Goal: Task Accomplishment & Management: Manage account settings

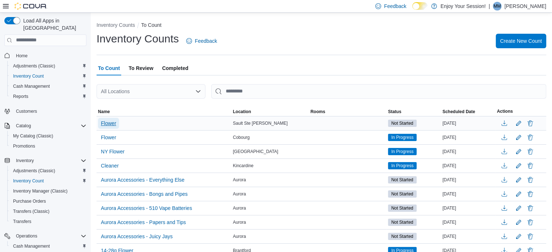
click at [112, 123] on span "Flower" at bounding box center [108, 123] width 15 height 7
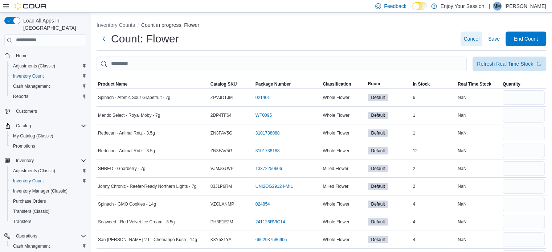
click at [471, 35] on span "Cancel" at bounding box center [472, 38] width 16 height 7
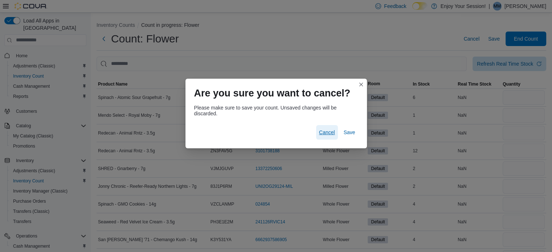
click at [328, 130] on span "Cancel" at bounding box center [327, 132] width 16 height 7
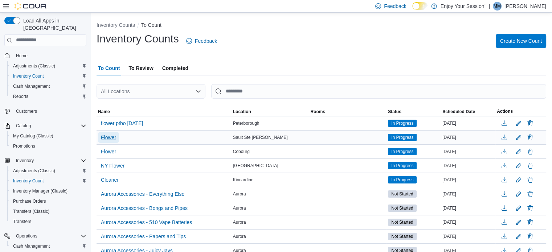
click at [110, 138] on span "Flower" at bounding box center [108, 137] width 15 height 7
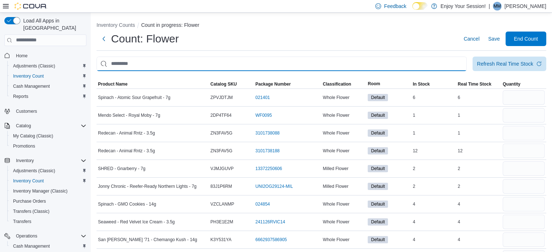
click at [134, 64] on input "This is a search bar. After typing your query, hit enter to filter the results …" at bounding box center [282, 64] width 370 height 15
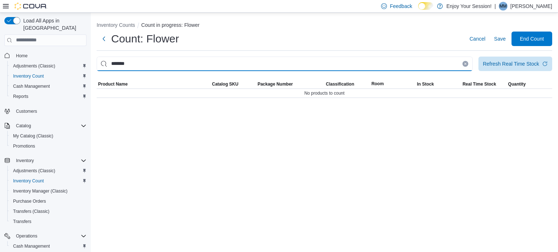
type input "*******"
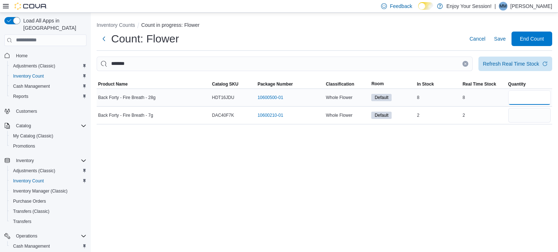
click at [520, 94] on input "number" at bounding box center [529, 97] width 42 height 15
type input "*"
click at [464, 62] on icon "Clear input" at bounding box center [465, 63] width 3 height 3
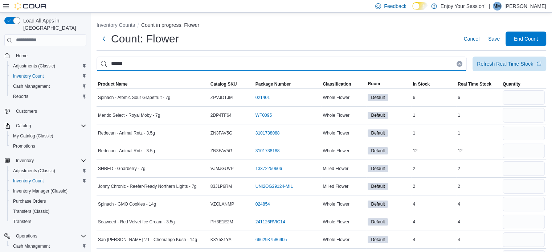
type input "******"
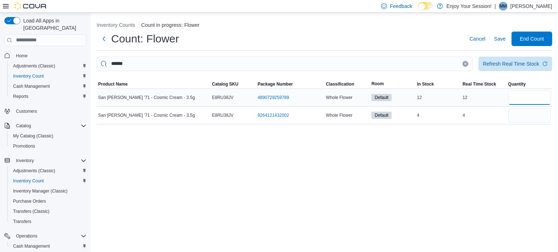
click at [539, 92] on input "number" at bounding box center [529, 97] width 42 height 15
type input "**"
click at [463, 65] on button "Clear input" at bounding box center [465, 64] width 6 height 6
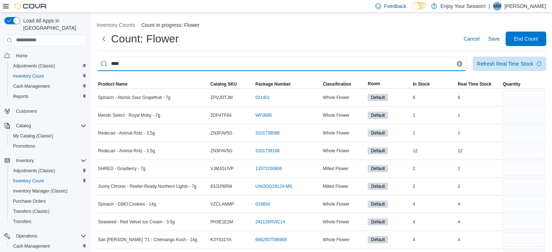
type input "****"
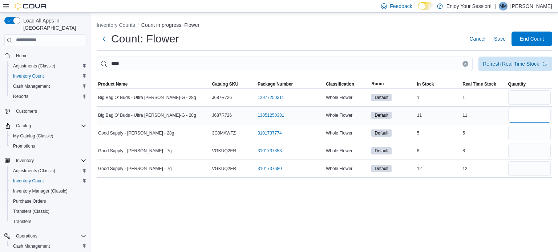
click at [531, 116] on input "number" at bounding box center [529, 115] width 42 height 15
type input "*"
click at [463, 62] on button "Clear input" at bounding box center [465, 64] width 6 height 6
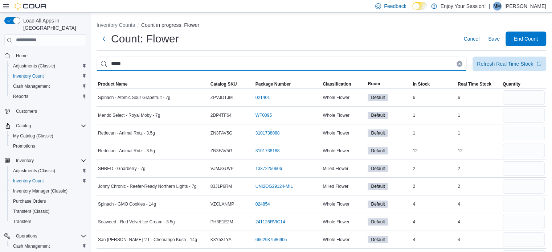
type input "*****"
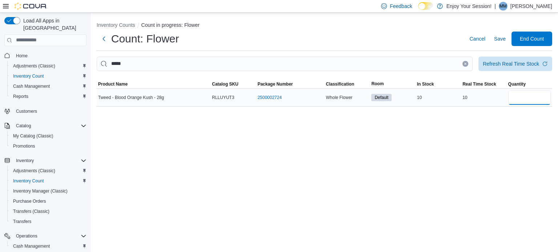
click at [522, 95] on input "number" at bounding box center [529, 97] width 42 height 15
type input "*"
click at [465, 64] on icon "Clear input" at bounding box center [466, 64] width 2 height 2
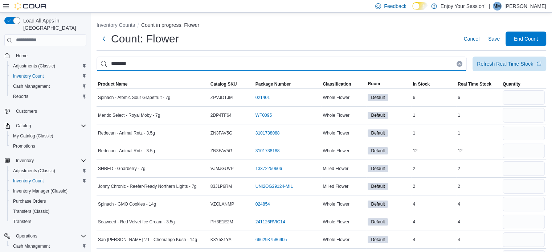
type input "********"
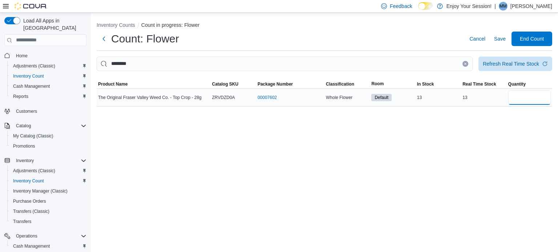
click at [535, 97] on input "number" at bounding box center [529, 97] width 42 height 15
type input "*"
click at [465, 63] on icon "Clear input" at bounding box center [465, 63] width 3 height 3
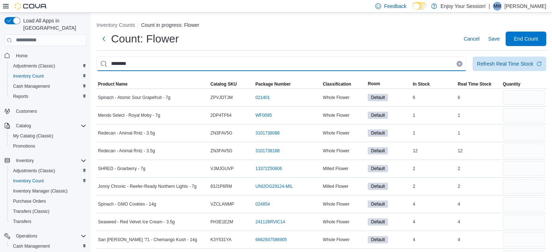
type input "********"
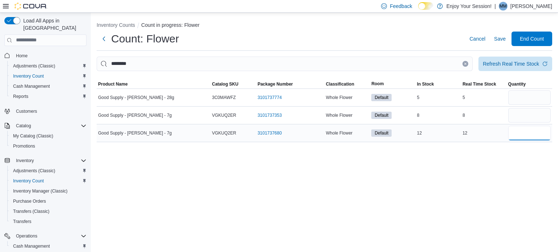
click at [521, 135] on input "number" at bounding box center [529, 133] width 42 height 15
type input "**"
click at [467, 64] on button "Clear input" at bounding box center [465, 64] width 6 height 6
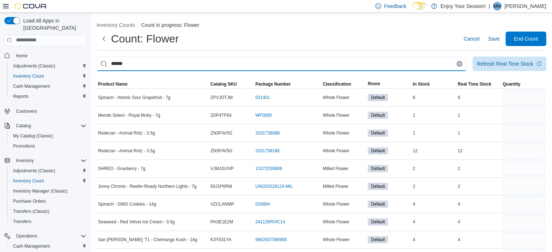
type input "******"
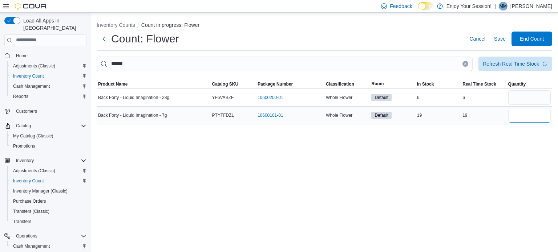
click at [527, 115] on input "number" at bounding box center [529, 115] width 42 height 15
type input "**"
click at [463, 61] on button "Clear input" at bounding box center [465, 64] width 6 height 6
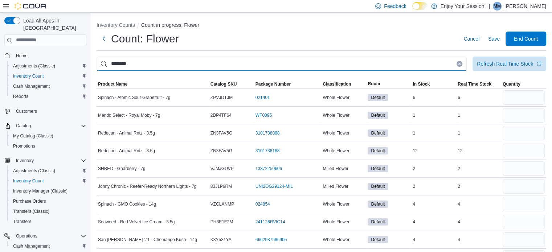
type input "********"
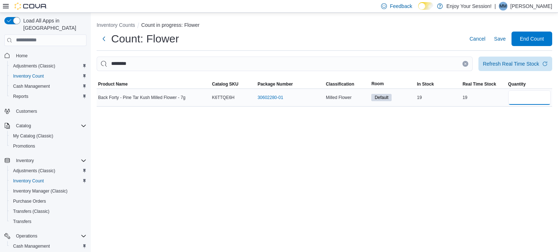
click at [513, 97] on input "number" at bounding box center [529, 97] width 42 height 15
type input "**"
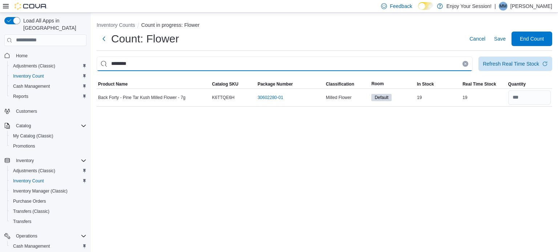
click at [467, 67] on input "********" at bounding box center [285, 64] width 376 height 15
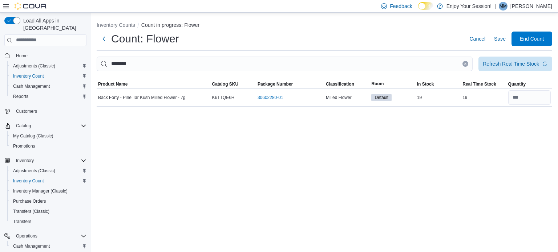
click at [465, 66] on button "Clear input" at bounding box center [465, 64] width 6 height 6
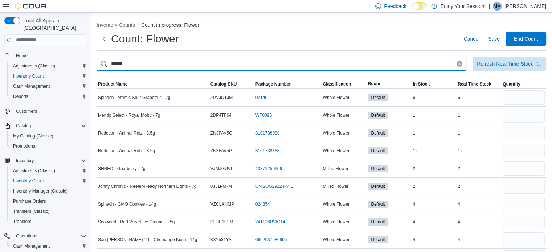
type input "******"
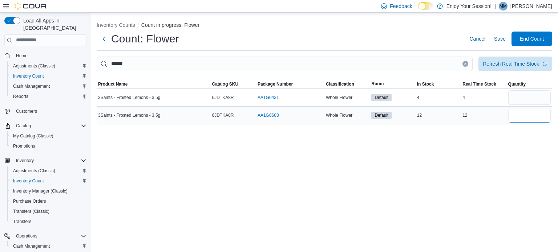
click at [526, 115] on input "number" at bounding box center [529, 115] width 42 height 15
type input "*"
click at [466, 63] on icon "Clear input" at bounding box center [465, 63] width 3 height 3
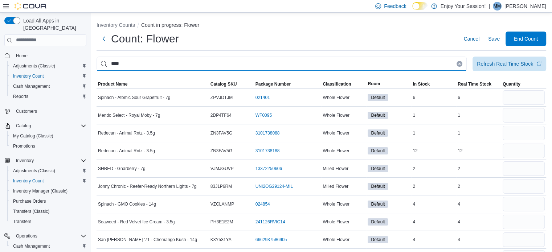
type input "****"
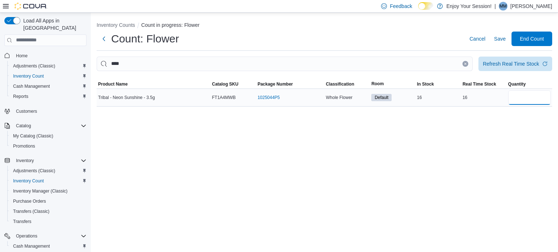
click at [512, 102] on input "number" at bounding box center [529, 97] width 42 height 15
type input "**"
click at [467, 66] on button "Clear input" at bounding box center [465, 64] width 6 height 6
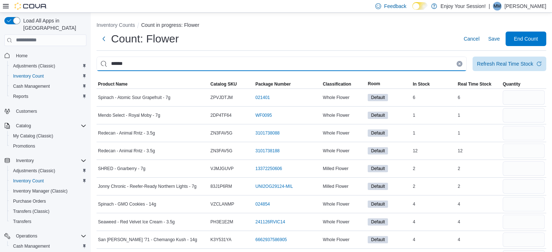
type input "******"
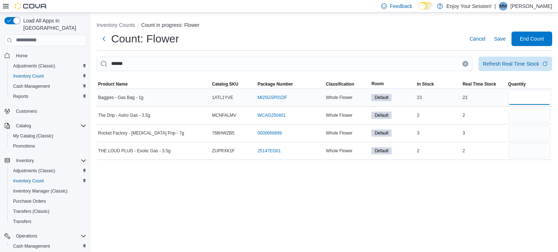
click at [516, 99] on input "number" at bounding box center [529, 97] width 42 height 15
type input "**"
click at [465, 63] on icon "Clear input" at bounding box center [465, 63] width 3 height 3
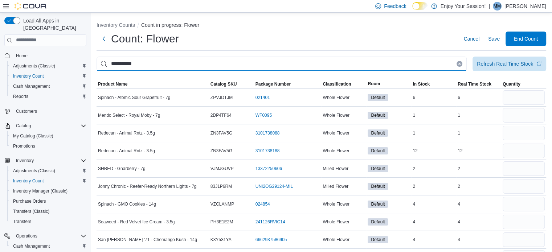
type input "**********"
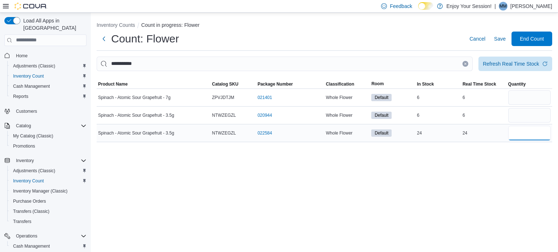
click at [511, 132] on input "number" at bounding box center [529, 133] width 42 height 15
type input "**"
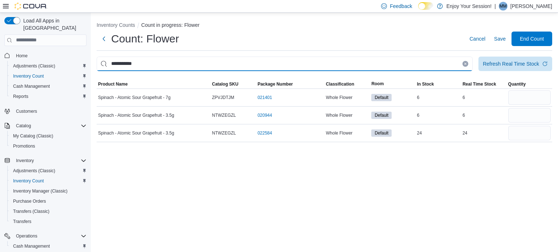
click at [468, 68] on input "**********" at bounding box center [285, 64] width 376 height 15
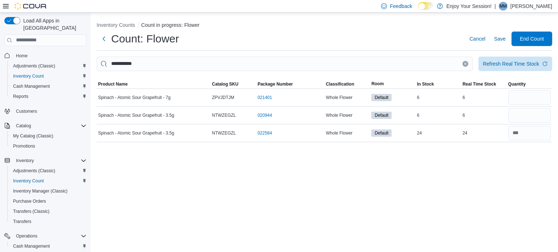
click at [466, 62] on icon "Clear input" at bounding box center [465, 63] width 3 height 3
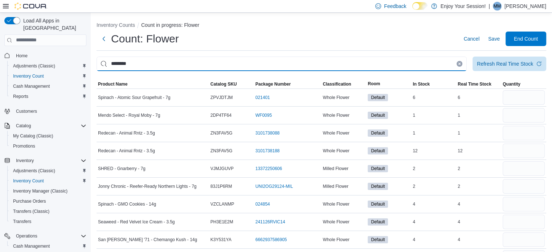
type input "********"
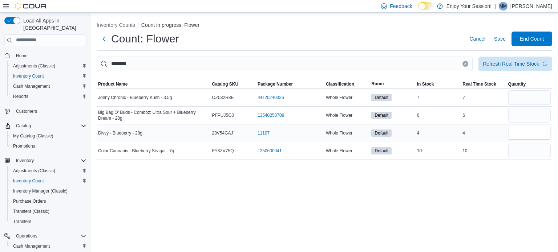
click at [530, 136] on input "number" at bounding box center [529, 133] width 42 height 15
type input "*"
click at [466, 64] on icon "Clear input" at bounding box center [465, 63] width 3 height 3
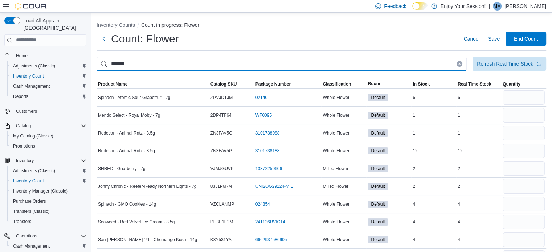
type input "*******"
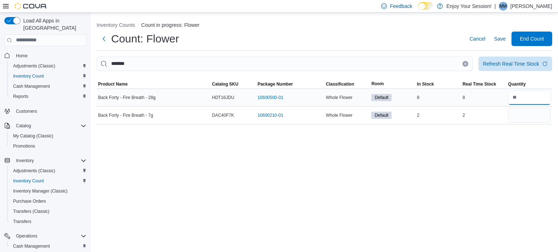
click at [525, 102] on input "number" at bounding box center [529, 97] width 42 height 15
type input "*"
click at [466, 64] on icon "Clear input" at bounding box center [465, 63] width 3 height 3
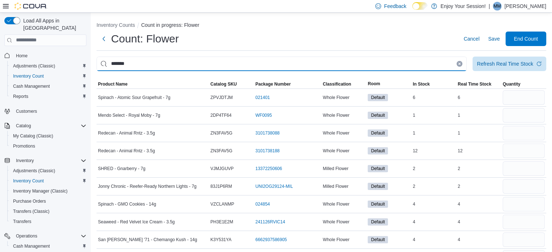
type input "*******"
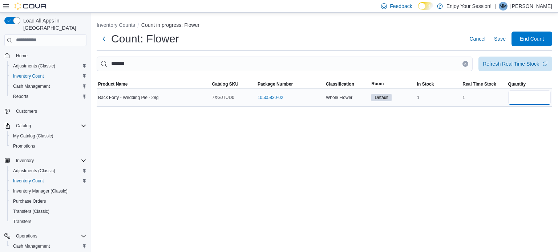
click at [517, 98] on input "number" at bounding box center [529, 97] width 42 height 15
type input "*"
click at [467, 64] on button "Clear input" at bounding box center [465, 64] width 6 height 6
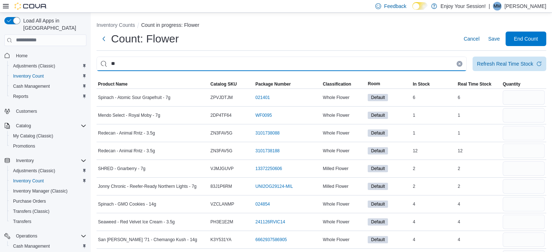
type input "*"
type input "********"
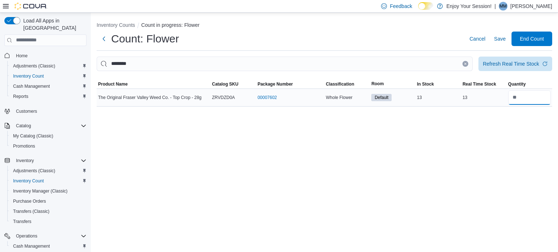
click at [522, 99] on input "number" at bounding box center [529, 97] width 42 height 15
type input "**"
click at [465, 63] on icon "Clear input" at bounding box center [465, 63] width 3 height 3
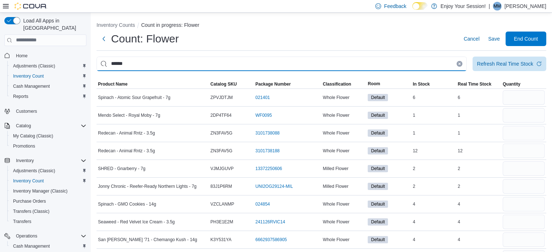
type input "******"
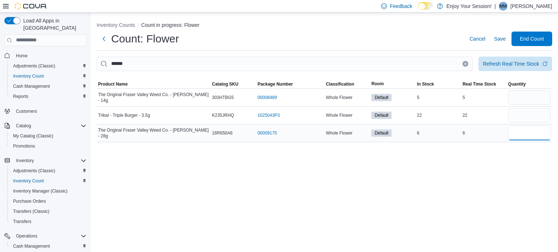
click at [513, 129] on input "number" at bounding box center [529, 133] width 42 height 15
type input "*"
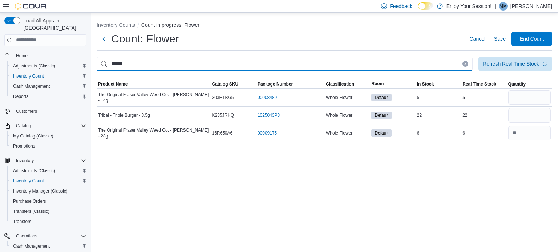
click at [466, 66] on input "******" at bounding box center [285, 64] width 376 height 15
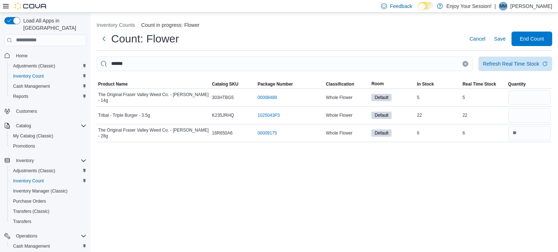
click at [463, 62] on button "Clear input" at bounding box center [465, 64] width 6 height 6
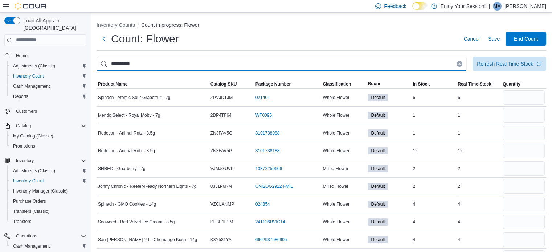
type input "**********"
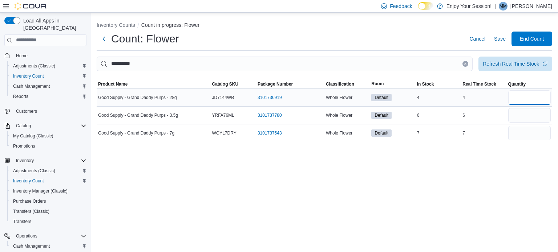
click at [510, 104] on input "number" at bounding box center [529, 97] width 42 height 15
type input "*"
click at [466, 62] on icon "Clear input" at bounding box center [465, 63] width 3 height 3
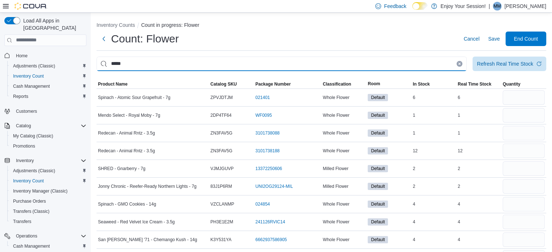
type input "*****"
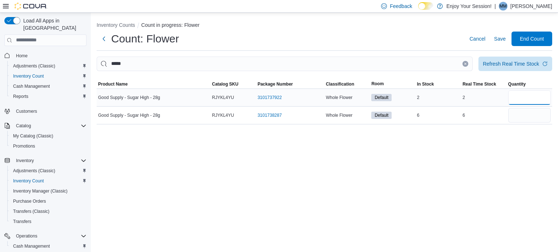
click at [518, 97] on input "number" at bounding box center [529, 97] width 42 height 15
type input "*"
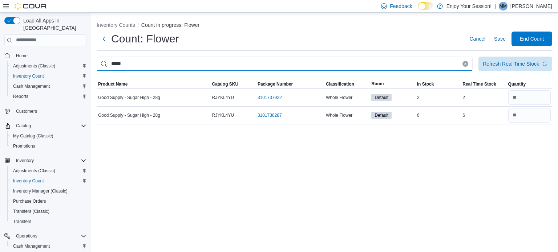
click at [462, 62] on input "*****" at bounding box center [285, 64] width 376 height 15
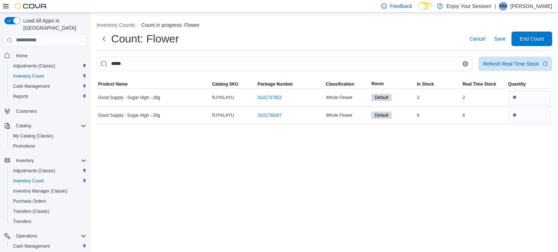
click at [466, 63] on icon "Clear input" at bounding box center [465, 63] width 3 height 3
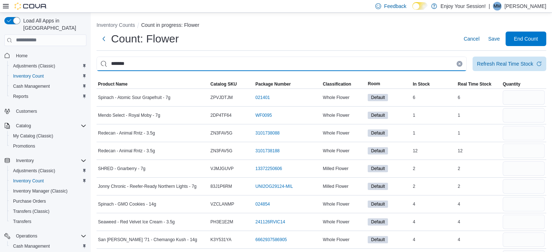
type input "*******"
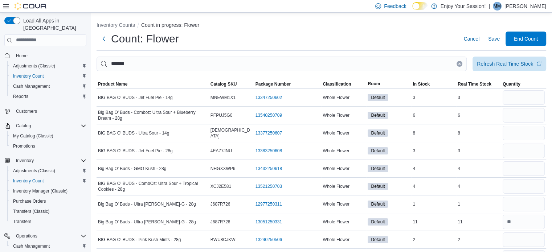
click at [461, 64] on icon "Clear input" at bounding box center [459, 63] width 3 height 3
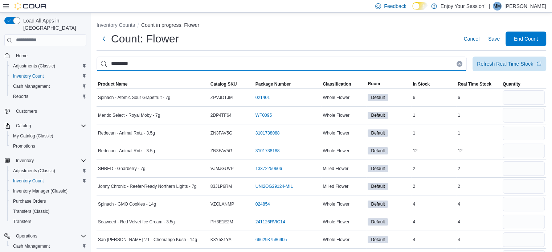
type input "*********"
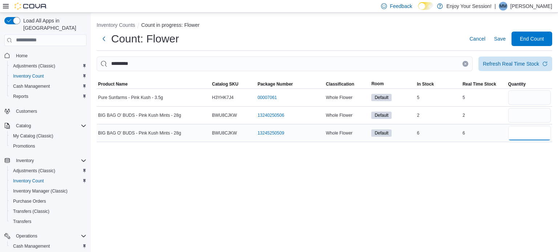
click at [526, 133] on input "number" at bounding box center [529, 133] width 42 height 15
click at [522, 120] on input "number" at bounding box center [529, 115] width 42 height 15
type input "*"
click at [466, 65] on button "Clear input" at bounding box center [465, 64] width 6 height 6
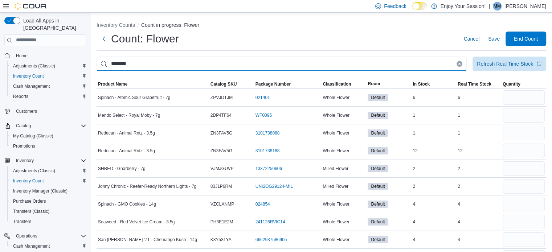
type input "********"
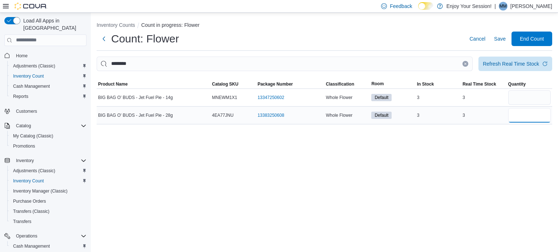
click at [514, 116] on input "number" at bounding box center [529, 115] width 42 height 15
type input "*"
click at [465, 63] on icon "Clear input" at bounding box center [466, 64] width 2 height 2
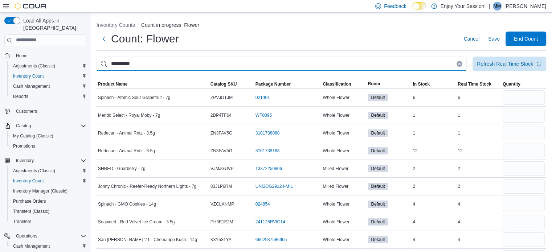
type input "**********"
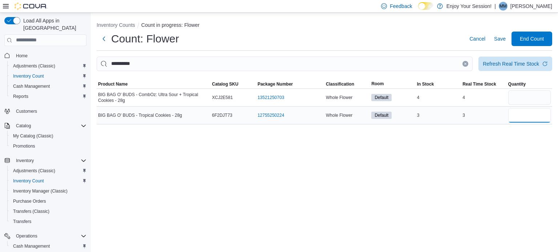
click at [526, 118] on input "number" at bounding box center [529, 115] width 42 height 15
type input "*"
click at [466, 64] on icon "Clear input" at bounding box center [465, 63] width 3 height 3
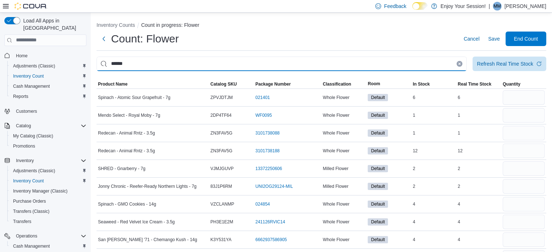
type input "******"
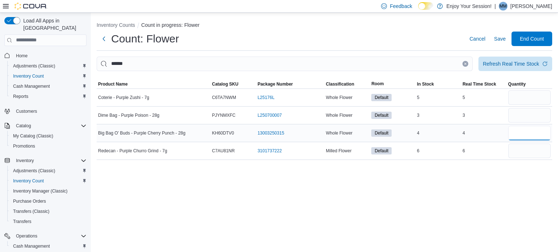
click at [515, 138] on input "number" at bounding box center [529, 133] width 42 height 15
type input "*"
click at [466, 63] on icon "Clear input" at bounding box center [465, 63] width 3 height 3
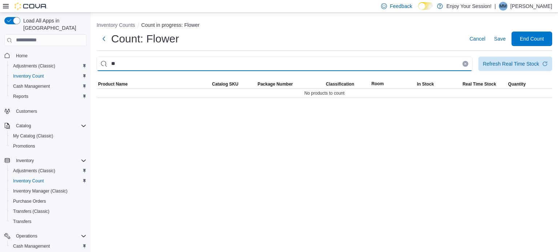
type input "*"
type input "********"
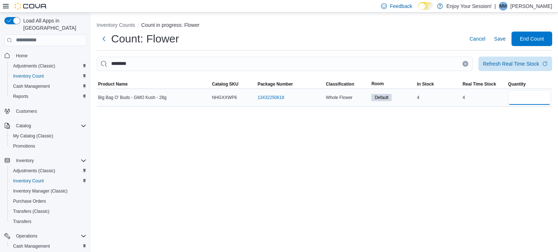
click at [519, 104] on input "number" at bounding box center [529, 97] width 42 height 15
type input "*"
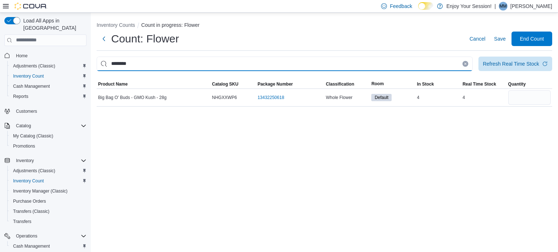
click at [469, 63] on input "********" at bounding box center [285, 64] width 376 height 15
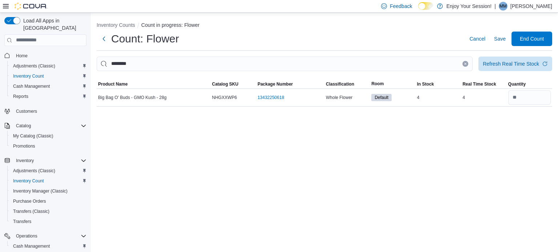
click at [466, 65] on button "Clear input" at bounding box center [465, 64] width 6 height 6
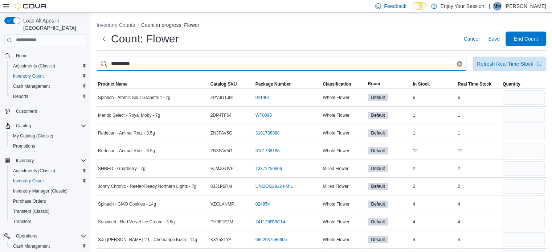
type input "**********"
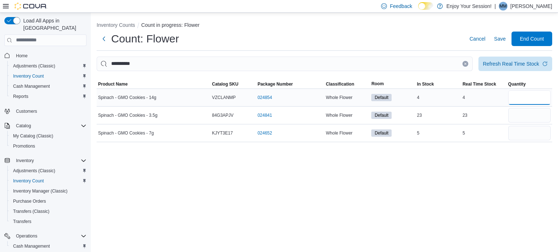
click at [531, 98] on input "number" at bounding box center [529, 97] width 42 height 15
type input "*"
click at [467, 65] on button "Clear input" at bounding box center [465, 64] width 6 height 6
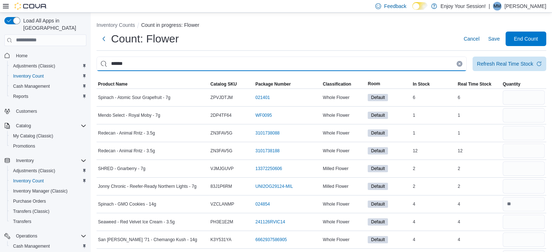
type input "******"
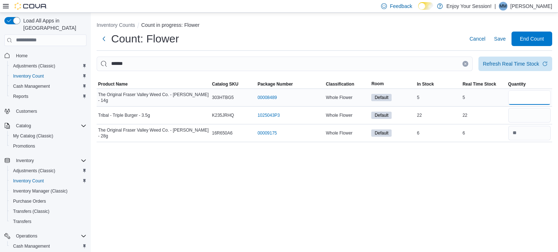
click at [523, 98] on input "number" at bounding box center [529, 97] width 42 height 15
type input "*"
click at [464, 62] on icon "Clear input" at bounding box center [465, 63] width 3 height 3
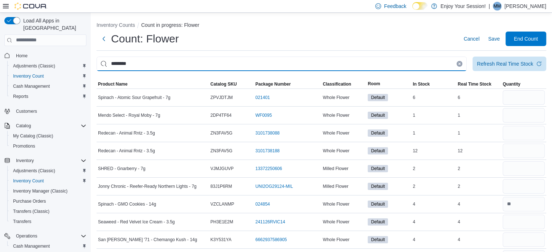
type input "********"
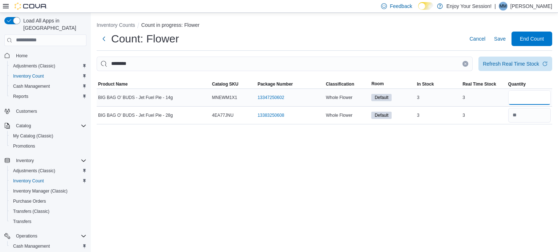
click at [520, 96] on input "number" at bounding box center [529, 97] width 42 height 15
type input "*"
click at [464, 62] on icon "Clear input" at bounding box center [465, 63] width 3 height 3
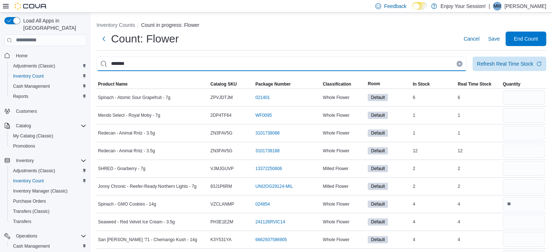
type input "*******"
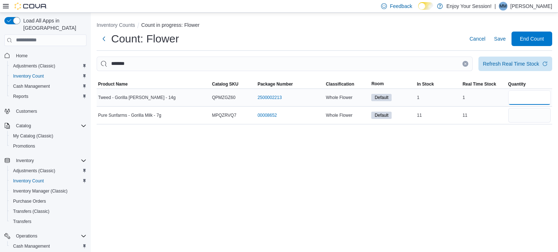
click at [520, 97] on input "number" at bounding box center [529, 97] width 42 height 15
type input "*"
click at [465, 64] on icon "Clear input" at bounding box center [466, 64] width 2 height 2
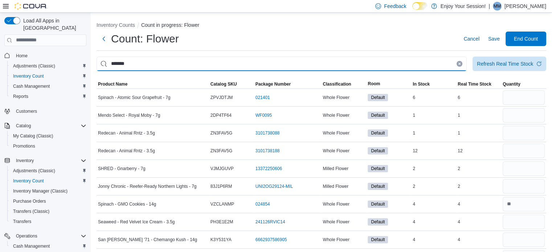
type input "*******"
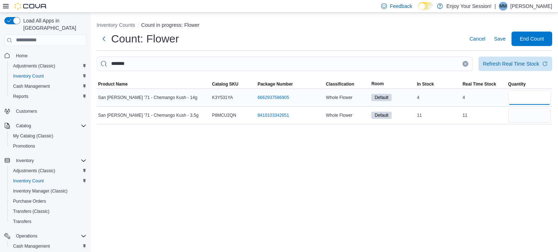
click at [528, 99] on input "number" at bounding box center [529, 97] width 42 height 15
type input "*"
click at [465, 62] on icon "Clear input" at bounding box center [465, 63] width 3 height 3
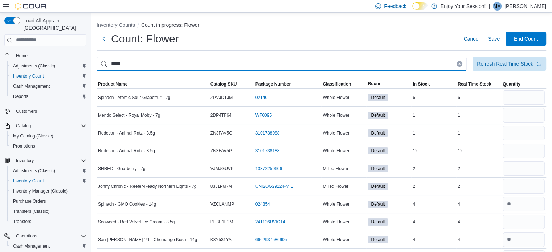
type input "*****"
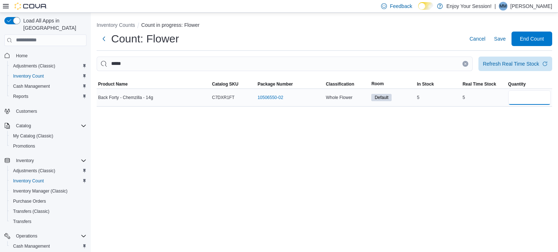
click at [525, 97] on input "number" at bounding box center [529, 97] width 42 height 15
type input "*"
click at [465, 62] on icon "Clear input" at bounding box center [465, 63] width 3 height 3
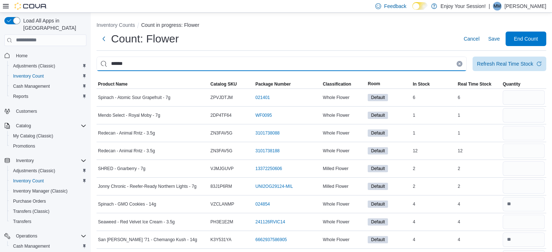
type input "******"
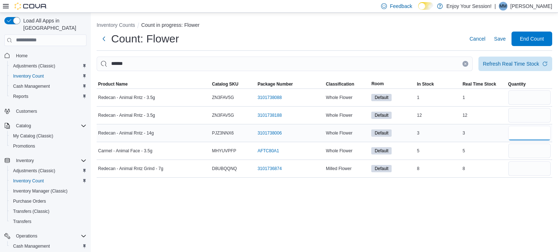
click at [523, 138] on input "number" at bounding box center [529, 133] width 42 height 15
type input "*"
click at [465, 62] on icon "Clear input" at bounding box center [465, 63] width 3 height 3
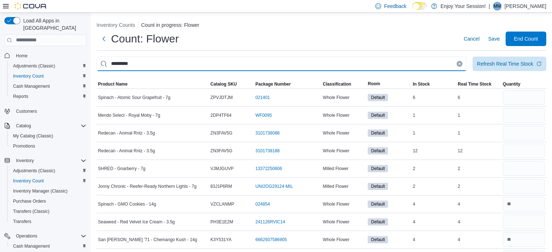
type input "*********"
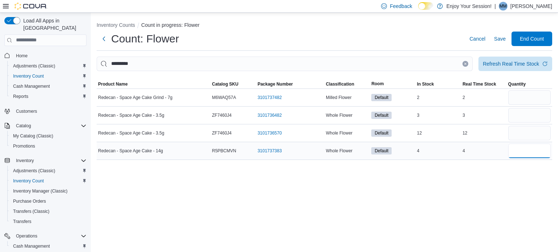
click at [520, 148] on input "number" at bounding box center [529, 151] width 42 height 15
type input "*"
click at [465, 62] on icon "Clear input" at bounding box center [465, 63] width 3 height 3
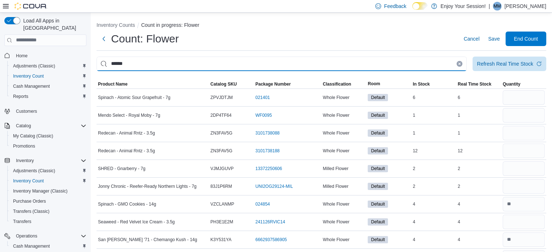
type input "******"
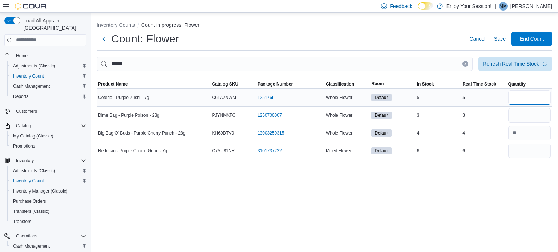
click at [530, 100] on input "number" at bounding box center [529, 97] width 42 height 15
type input "*"
click at [466, 64] on icon "Clear input" at bounding box center [465, 63] width 3 height 3
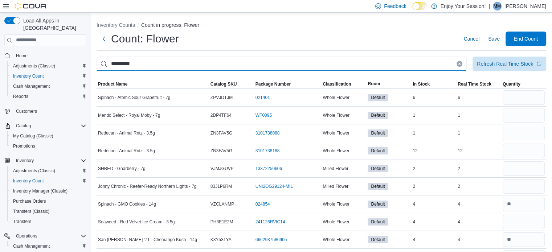
type input "**********"
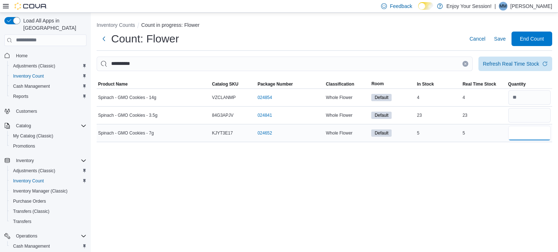
click at [510, 135] on input "number" at bounding box center [529, 133] width 42 height 15
type input "*"
click at [466, 64] on icon "Clear input" at bounding box center [466, 64] width 2 height 2
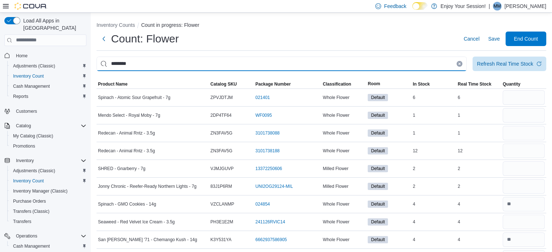
type input "********"
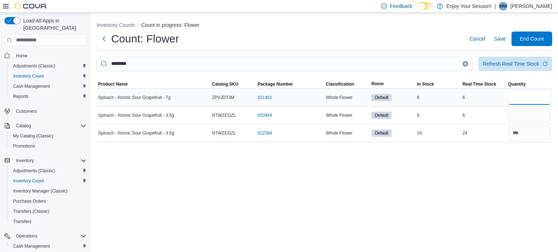
click at [515, 98] on input "number" at bounding box center [529, 97] width 42 height 15
type input "*"
click at [465, 62] on icon "Clear input" at bounding box center [465, 63] width 3 height 3
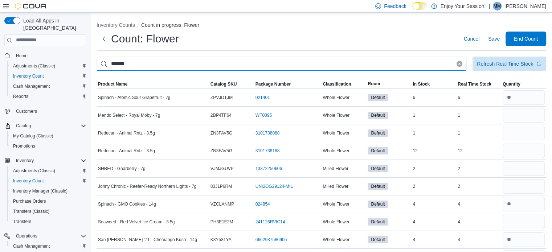
type input "*******"
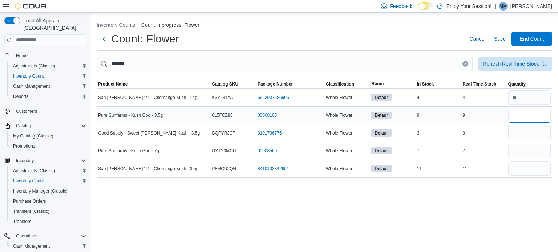
click at [513, 117] on input "number" at bounding box center [529, 115] width 42 height 15
click at [515, 151] on input "number" at bounding box center [529, 151] width 42 height 15
type input "*"
click at [466, 64] on icon "Clear input" at bounding box center [466, 64] width 2 height 2
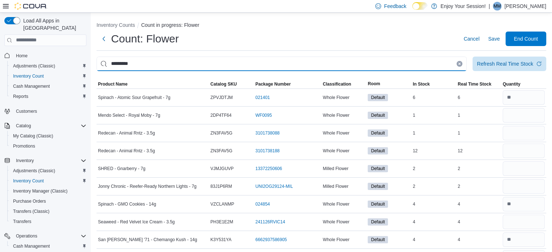
type input "*********"
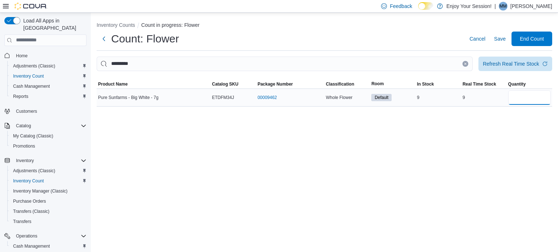
click at [519, 94] on input "number" at bounding box center [529, 97] width 42 height 15
type input "*"
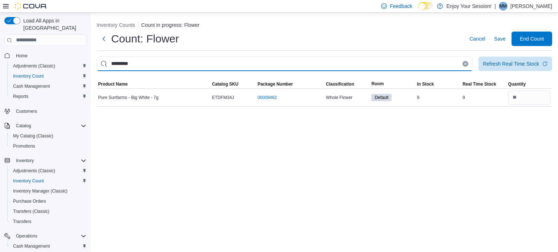
click at [466, 66] on input "*********" at bounding box center [285, 64] width 376 height 15
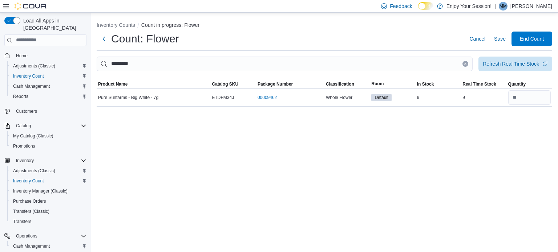
click at [467, 64] on button "Clear input" at bounding box center [465, 64] width 6 height 6
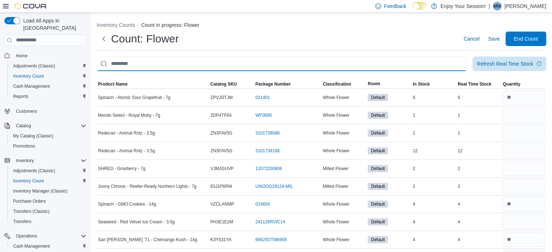
type input "*"
type input "****"
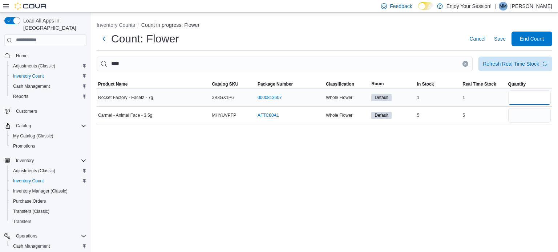
click at [520, 102] on input "number" at bounding box center [529, 97] width 42 height 15
type input "*"
click at [466, 64] on icon "Clear input" at bounding box center [465, 63] width 3 height 3
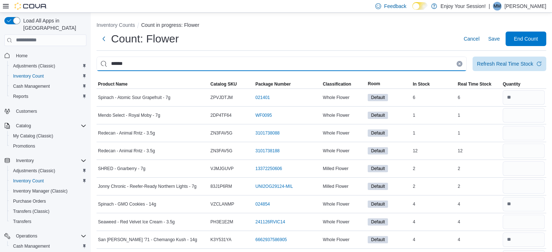
type input "******"
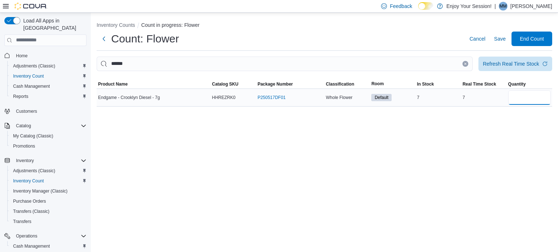
click at [519, 95] on input "number" at bounding box center [529, 97] width 42 height 15
type input "*"
click at [463, 62] on button "Clear input" at bounding box center [465, 64] width 6 height 6
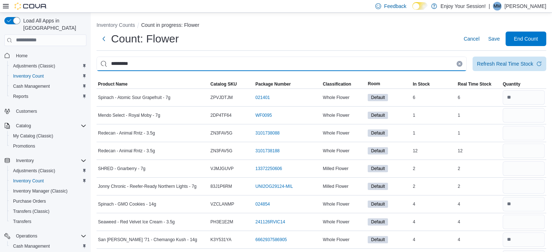
type input "*********"
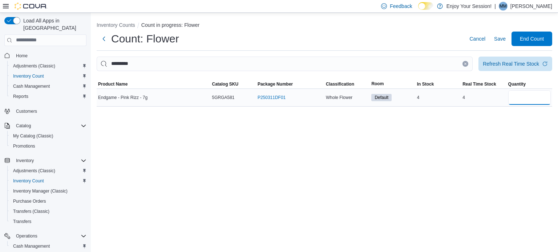
click at [518, 98] on input "number" at bounding box center [529, 97] width 42 height 15
type input "*"
click at [465, 64] on icon "Clear input" at bounding box center [465, 63] width 3 height 3
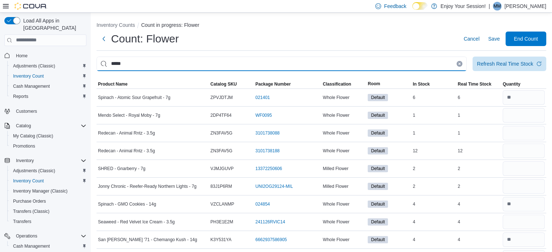
type input "*****"
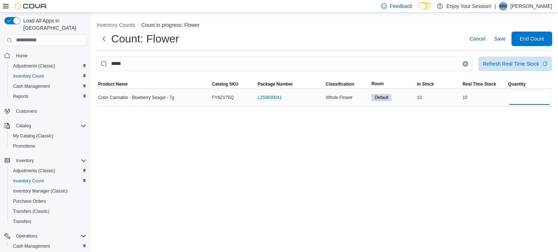
click at [516, 92] on input "number" at bounding box center [529, 97] width 42 height 15
type input "**"
click at [463, 62] on button "Clear input" at bounding box center [465, 64] width 6 height 6
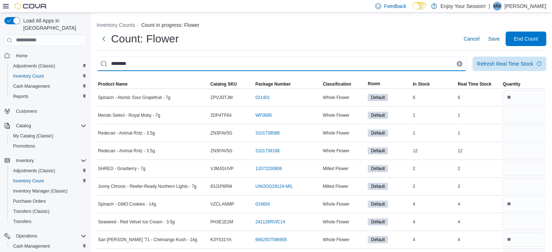
type input "********"
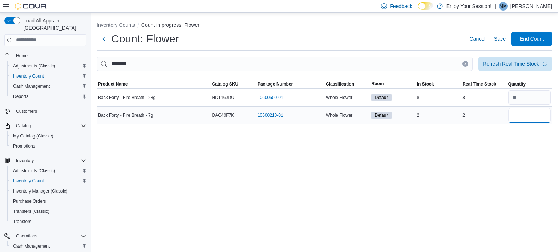
click at [515, 117] on input "number" at bounding box center [529, 115] width 42 height 15
type input "*"
click at [466, 64] on icon "Clear input" at bounding box center [465, 63] width 3 height 3
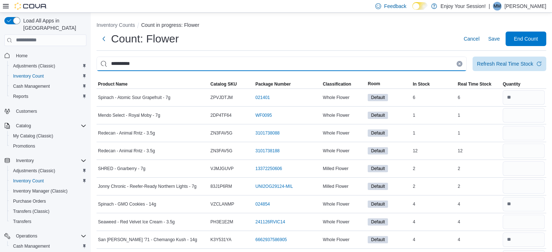
type input "**********"
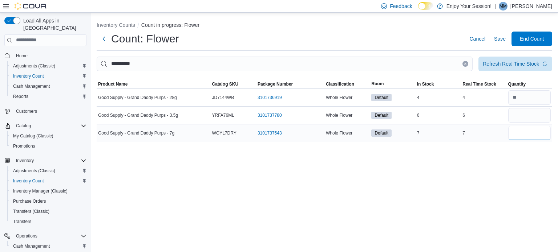
click at [511, 135] on input "number" at bounding box center [529, 133] width 42 height 15
type input "*"
click at [466, 64] on icon "Clear input" at bounding box center [465, 63] width 3 height 3
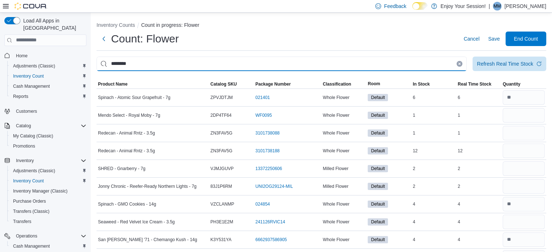
type input "********"
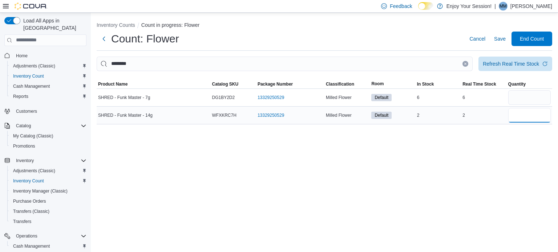
click at [522, 115] on input "number" at bounding box center [529, 115] width 42 height 15
type input "*"
click at [463, 62] on button "Clear input" at bounding box center [465, 64] width 6 height 6
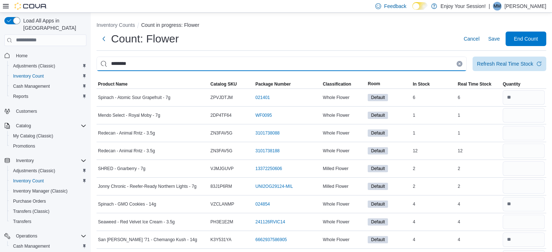
type input "********"
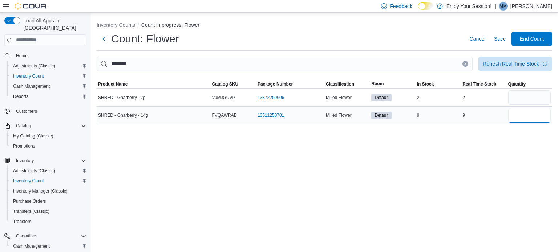
click at [518, 117] on input "number" at bounding box center [529, 115] width 42 height 15
type input "*"
click at [465, 64] on icon "Clear input" at bounding box center [466, 64] width 2 height 2
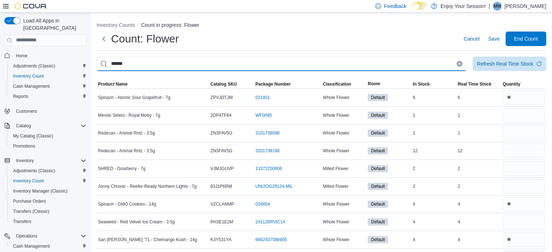
type input "******"
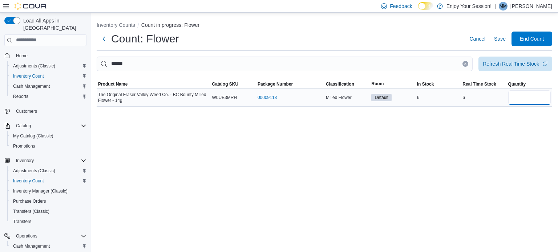
click at [530, 97] on input "number" at bounding box center [529, 97] width 42 height 15
type input "*"
click at [465, 62] on icon "Clear input" at bounding box center [465, 63] width 3 height 3
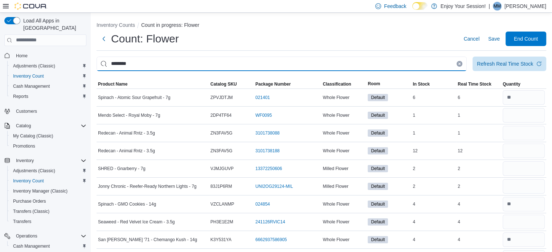
type input "********"
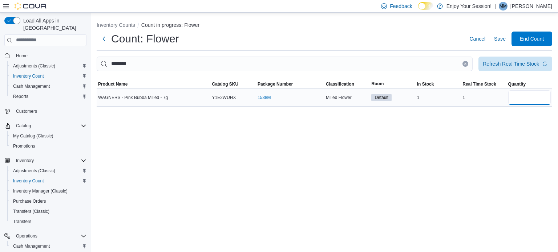
click at [515, 95] on input "number" at bounding box center [529, 97] width 42 height 15
type input "*"
click at [465, 64] on icon "Clear input" at bounding box center [465, 63] width 3 height 3
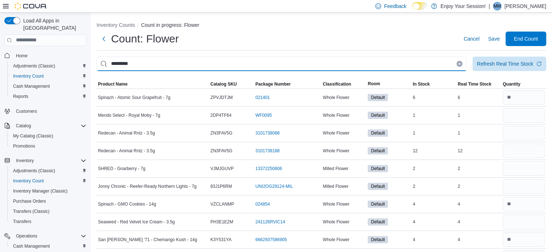
type input "*********"
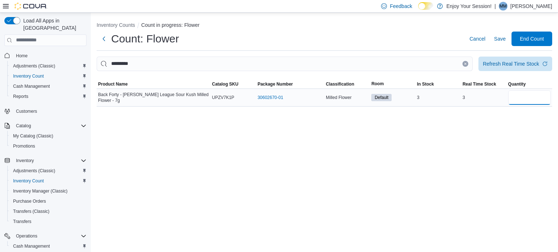
click at [516, 98] on input "number" at bounding box center [529, 97] width 42 height 15
type input "*"
click at [465, 62] on icon "Clear input" at bounding box center [465, 63] width 3 height 3
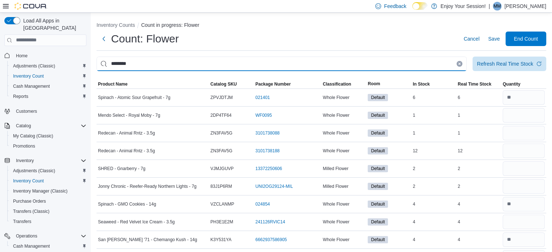
type input "********"
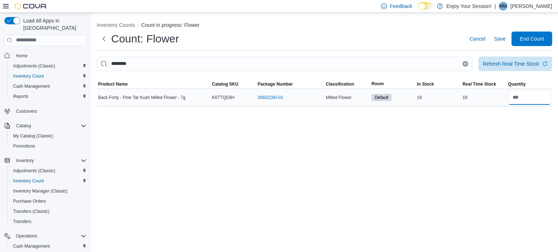
click at [532, 98] on input "number" at bounding box center [529, 97] width 42 height 15
type input "**"
click at [464, 62] on icon "Clear input" at bounding box center [465, 63] width 3 height 3
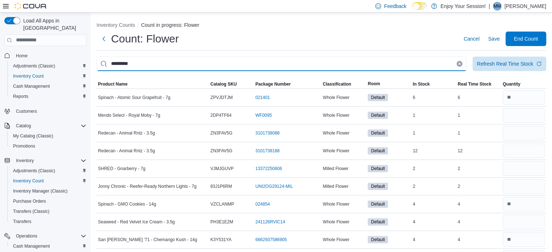
type input "*********"
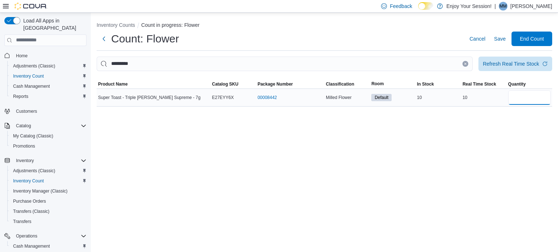
click at [523, 95] on input "number" at bounding box center [529, 97] width 42 height 15
type input "**"
click at [466, 64] on icon "Clear input" at bounding box center [465, 63] width 3 height 3
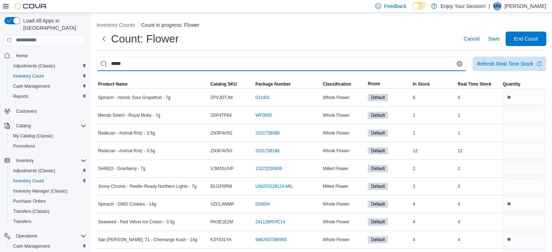
type input "*****"
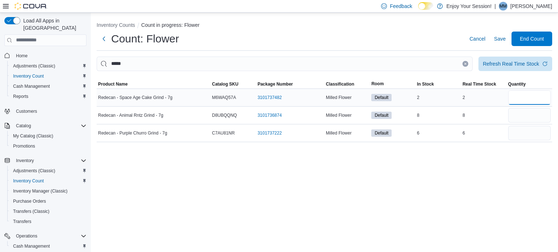
click at [526, 96] on input "number" at bounding box center [529, 97] width 42 height 15
type input "*"
click at [465, 63] on icon "Clear input" at bounding box center [466, 64] width 2 height 2
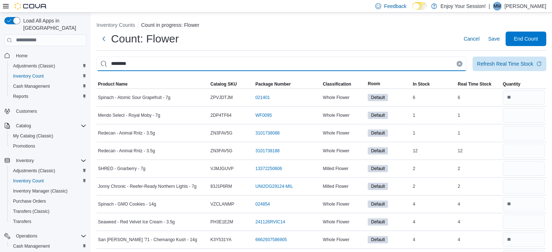
type input "********"
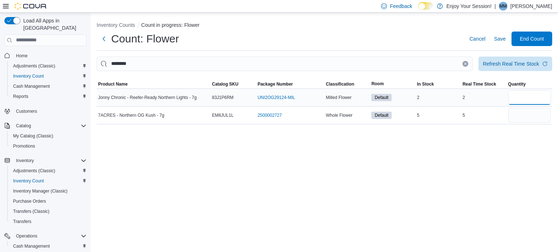
click at [515, 97] on input "number" at bounding box center [529, 97] width 42 height 15
type input "*"
click at [466, 64] on icon "Clear input" at bounding box center [466, 64] width 2 height 2
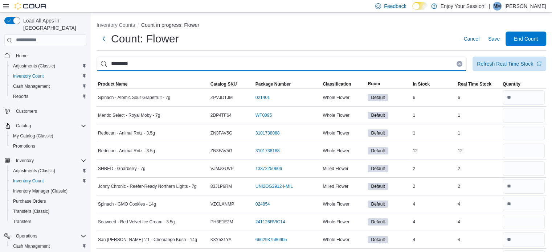
type input "*********"
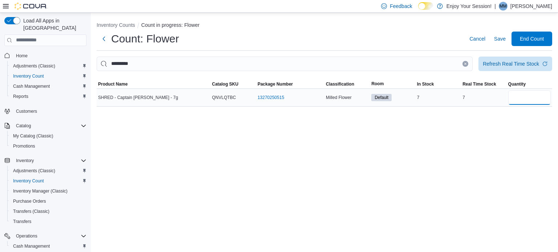
click at [524, 100] on input "number" at bounding box center [529, 97] width 42 height 15
type input "*"
click at [465, 64] on icon "Clear input" at bounding box center [465, 63] width 3 height 3
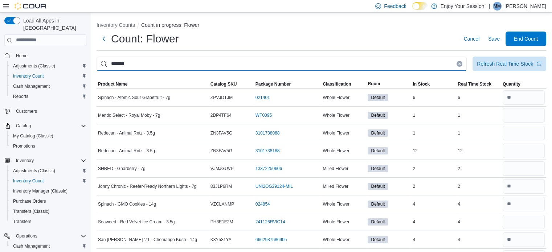
type input "*******"
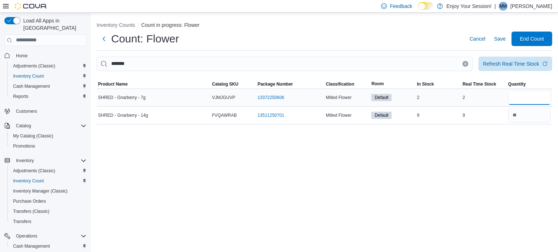
click at [513, 99] on input "number" at bounding box center [529, 97] width 42 height 15
type input "*"
click at [467, 65] on button "Clear input" at bounding box center [465, 64] width 6 height 6
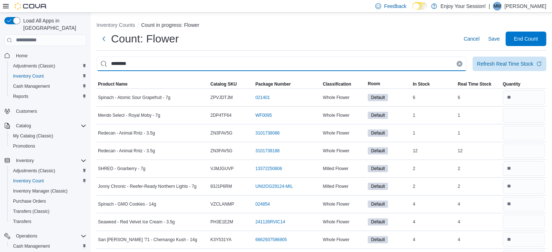
type input "********"
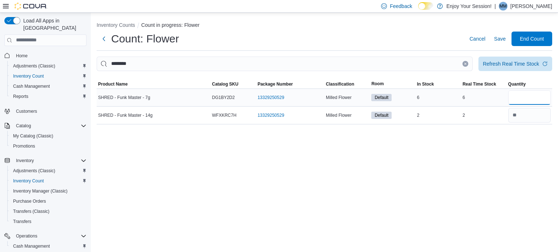
click at [527, 102] on input "number" at bounding box center [529, 97] width 42 height 15
type input "*"
click at [465, 62] on icon "Clear input" at bounding box center [465, 63] width 3 height 3
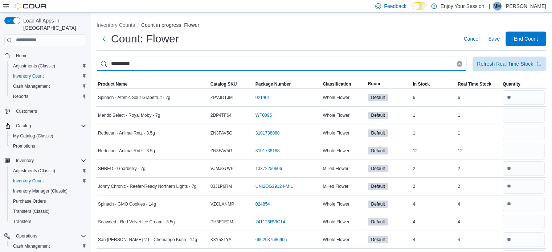
type input "**********"
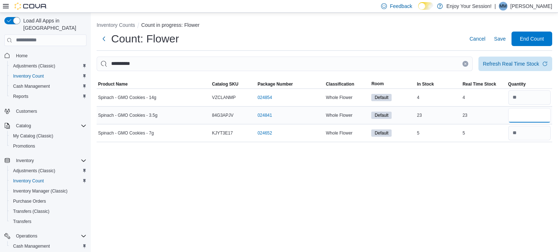
click at [513, 116] on input "number" at bounding box center [529, 115] width 42 height 15
type input "**"
click at [464, 64] on icon "Clear input" at bounding box center [465, 63] width 3 height 3
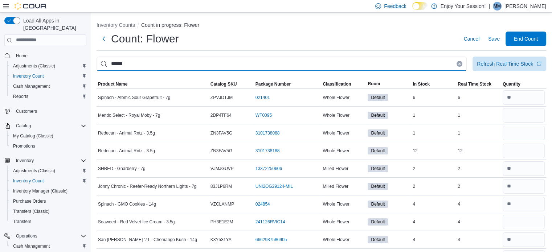
type input "******"
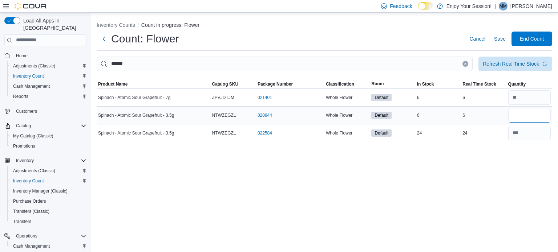
click at [521, 118] on input "number" at bounding box center [529, 115] width 42 height 15
type input "*"
click at [465, 64] on icon "Clear input" at bounding box center [466, 64] width 2 height 2
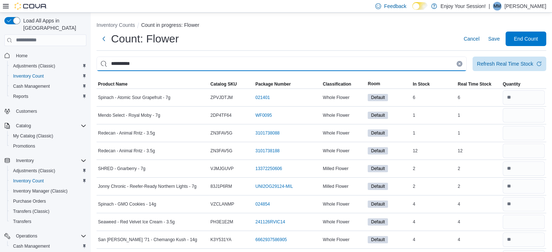
type input "**********"
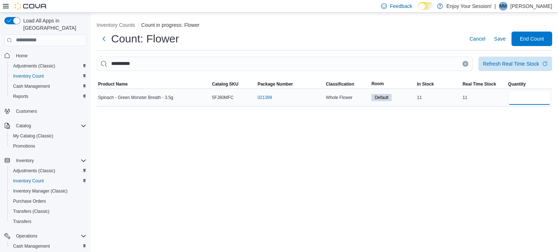
click at [519, 97] on input "number" at bounding box center [529, 97] width 42 height 15
type input "**"
click at [464, 62] on icon "Clear input" at bounding box center [465, 63] width 3 height 3
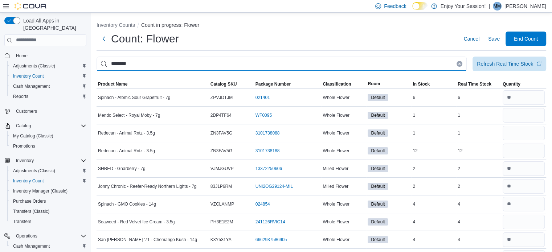
type input "********"
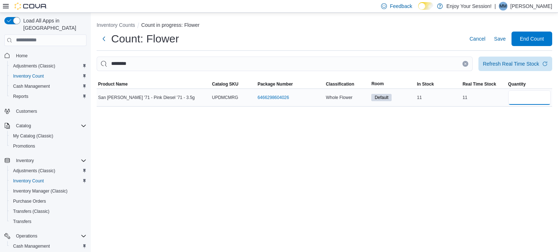
click at [521, 101] on input "number" at bounding box center [529, 97] width 42 height 15
type input "**"
click at [464, 63] on icon "Clear input" at bounding box center [465, 63] width 3 height 3
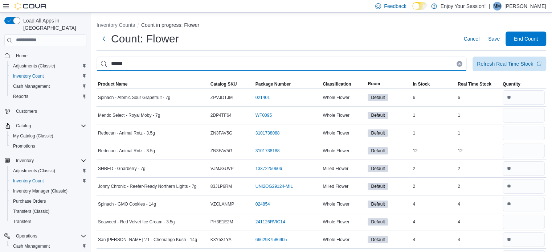
type input "******"
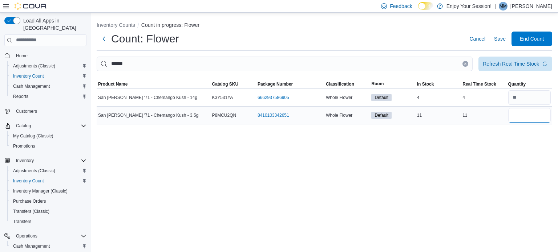
click at [516, 114] on input "number" at bounding box center [529, 115] width 42 height 15
type input "**"
click at [466, 65] on icon "Clear input" at bounding box center [465, 63] width 3 height 3
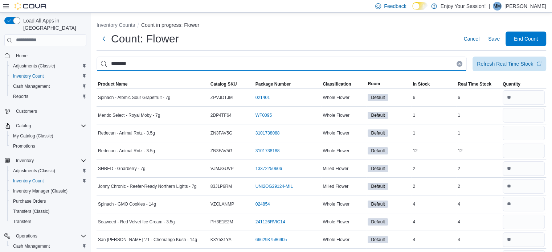
type input "********"
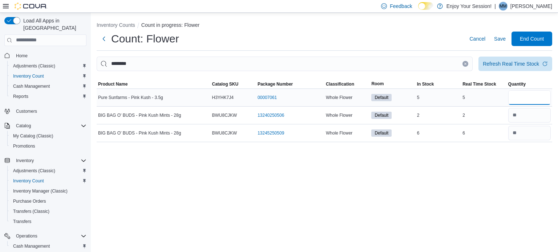
click at [514, 96] on input "number" at bounding box center [529, 97] width 42 height 15
type input "*"
click at [465, 62] on icon "Clear input" at bounding box center [465, 63] width 3 height 3
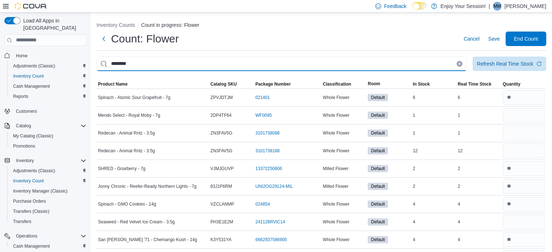
type input "********"
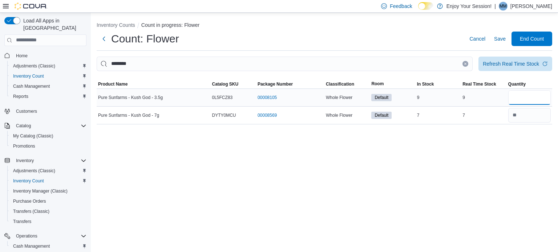
click at [520, 100] on input "number" at bounding box center [529, 97] width 42 height 15
type input "*"
click at [465, 62] on icon "Clear input" at bounding box center [465, 63] width 3 height 3
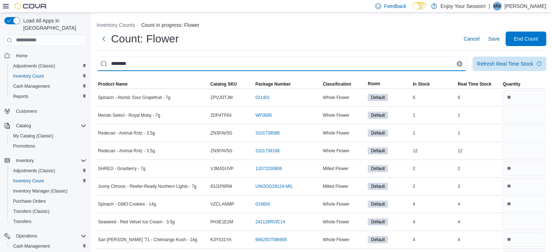
type input "********"
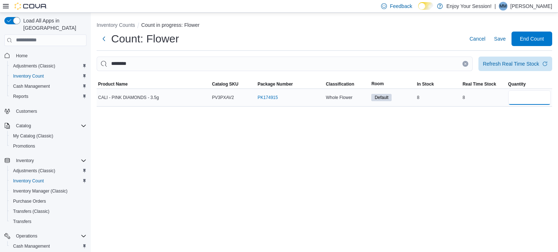
click at [519, 99] on input "number" at bounding box center [529, 97] width 42 height 15
type input "*"
click at [465, 64] on icon "Clear input" at bounding box center [466, 64] width 2 height 2
click at [511, 95] on input "number" at bounding box center [529, 97] width 42 height 15
click at [466, 64] on icon "Clear input" at bounding box center [465, 63] width 3 height 3
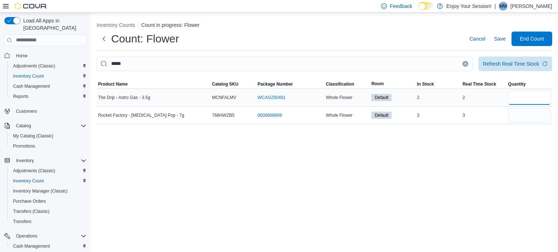
click at [524, 99] on input "number" at bounding box center [529, 97] width 42 height 15
click at [466, 63] on icon "Clear input" at bounding box center [465, 63] width 3 height 3
click at [512, 97] on input "number" at bounding box center [529, 97] width 42 height 15
click at [466, 65] on icon "Clear input" at bounding box center [465, 63] width 3 height 3
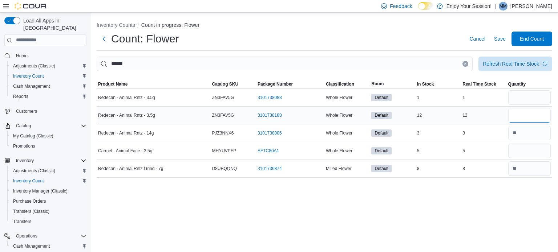
click at [517, 110] on input "number" at bounding box center [529, 115] width 42 height 15
click at [517, 105] on div at bounding box center [529, 97] width 45 height 17
click at [517, 100] on input "number" at bounding box center [529, 97] width 42 height 15
click at [465, 62] on icon "Clear input" at bounding box center [465, 63] width 3 height 3
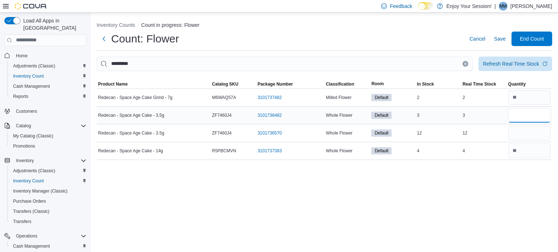
click at [514, 116] on input "number" at bounding box center [529, 115] width 42 height 15
click at [464, 62] on icon "Clear input" at bounding box center [465, 63] width 3 height 3
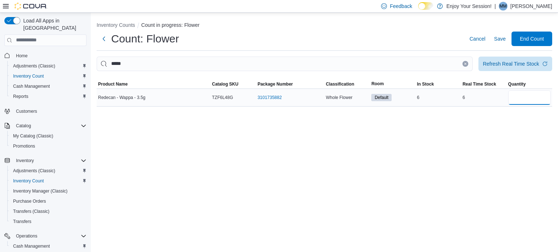
click at [520, 101] on input "number" at bounding box center [529, 97] width 42 height 15
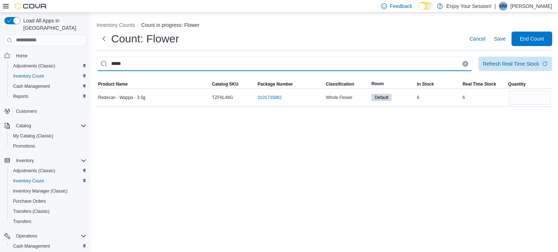
click at [465, 66] on input "*****" at bounding box center [285, 64] width 376 height 15
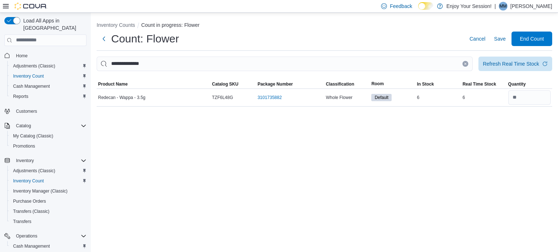
click at [465, 62] on icon "Clear input" at bounding box center [465, 63] width 3 height 3
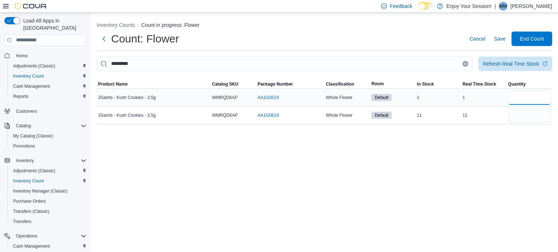
click at [516, 100] on input "number" at bounding box center [529, 97] width 42 height 15
click at [464, 64] on icon "Clear input" at bounding box center [465, 63] width 3 height 3
click at [526, 101] on input "number" at bounding box center [529, 97] width 42 height 15
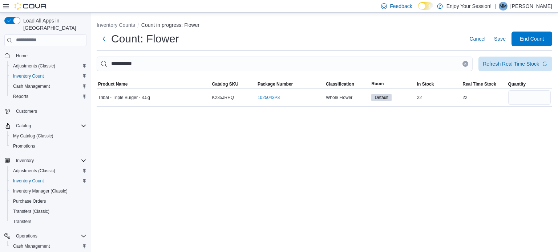
click at [464, 63] on icon "Clear input" at bounding box center [465, 63] width 3 height 3
click at [522, 95] on input "number" at bounding box center [529, 97] width 42 height 15
click at [464, 62] on icon "Clear input" at bounding box center [465, 63] width 3 height 3
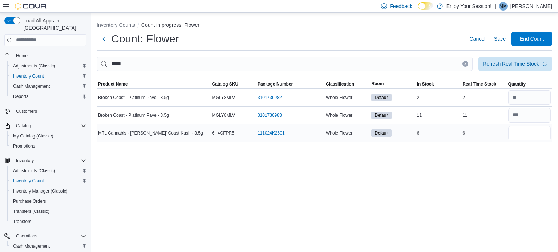
click at [519, 131] on input "number" at bounding box center [529, 133] width 42 height 15
click at [466, 64] on icon "Clear input" at bounding box center [465, 63] width 3 height 3
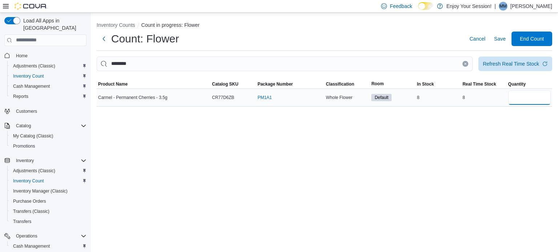
click at [514, 98] on input "number" at bounding box center [529, 97] width 42 height 15
click at [465, 64] on icon "Clear input" at bounding box center [466, 64] width 2 height 2
click at [516, 97] on input "number" at bounding box center [529, 97] width 42 height 15
click at [465, 64] on icon "Clear input" at bounding box center [466, 64] width 2 height 2
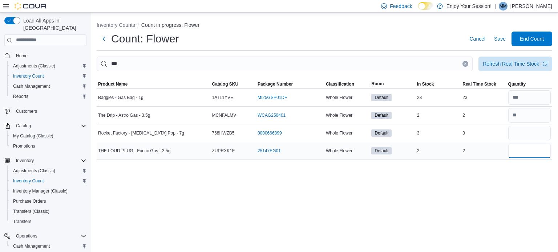
click at [532, 153] on input "number" at bounding box center [529, 151] width 42 height 15
click at [465, 65] on icon "Clear input" at bounding box center [465, 63] width 3 height 3
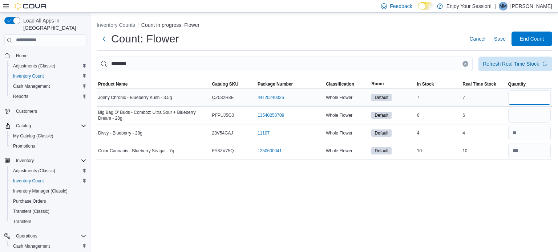
click at [511, 99] on input "number" at bounding box center [529, 97] width 42 height 15
click at [464, 63] on icon "Clear input" at bounding box center [465, 63] width 3 height 3
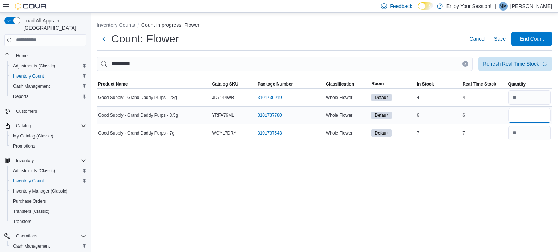
click at [519, 113] on input "number" at bounding box center [529, 115] width 42 height 15
click at [467, 64] on button "Clear input" at bounding box center [465, 64] width 6 height 6
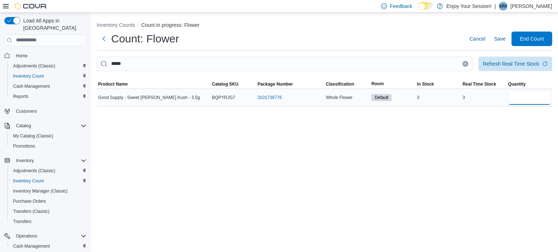
click at [509, 97] on input "number" at bounding box center [529, 97] width 42 height 15
click at [464, 62] on button "Clear input" at bounding box center [465, 64] width 6 height 6
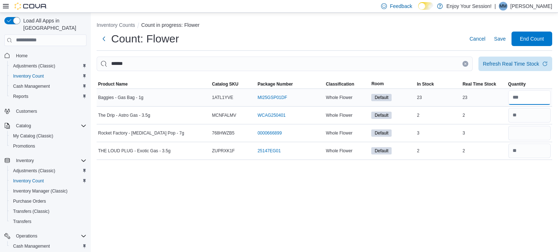
click at [531, 96] on input "number" at bounding box center [529, 97] width 42 height 15
click at [465, 63] on icon "Clear input" at bounding box center [465, 63] width 3 height 3
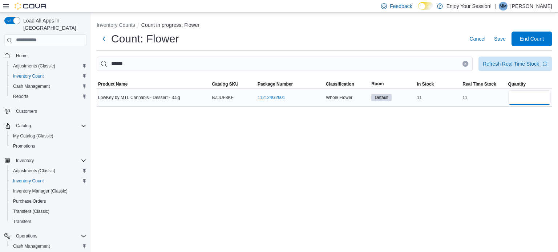
click at [515, 100] on input "number" at bounding box center [529, 97] width 42 height 15
click at [464, 62] on icon "Clear input" at bounding box center [465, 63] width 3 height 3
click at [522, 104] on input "number" at bounding box center [529, 97] width 42 height 15
click at [465, 65] on icon "Clear input" at bounding box center [466, 64] width 2 height 2
click at [523, 99] on input "number" at bounding box center [529, 97] width 42 height 15
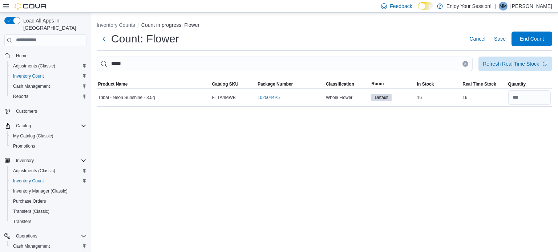
click at [463, 63] on button "Clear input" at bounding box center [465, 64] width 6 height 6
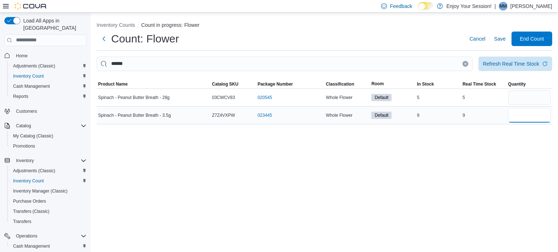
click at [519, 111] on input "number" at bounding box center [529, 115] width 42 height 15
click at [466, 63] on icon "Clear input" at bounding box center [466, 64] width 2 height 2
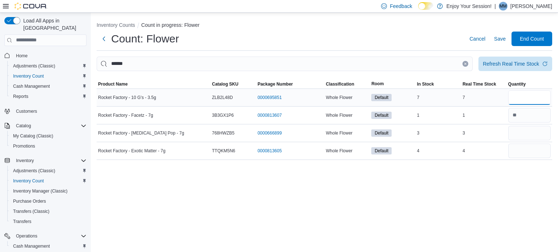
click at [518, 97] on input "number" at bounding box center [529, 97] width 42 height 15
click at [465, 64] on icon "Clear input" at bounding box center [466, 64] width 2 height 2
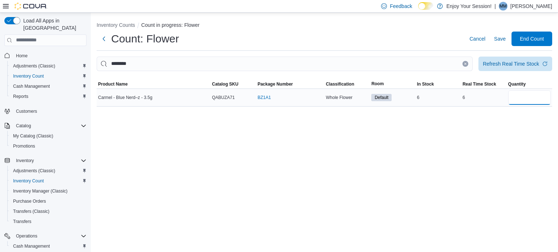
click at [518, 96] on input "number" at bounding box center [529, 97] width 42 height 15
click at [465, 62] on icon "Clear input" at bounding box center [465, 63] width 3 height 3
click at [516, 97] on input "number" at bounding box center [529, 97] width 42 height 15
click at [466, 64] on icon "Clear input" at bounding box center [466, 64] width 2 height 2
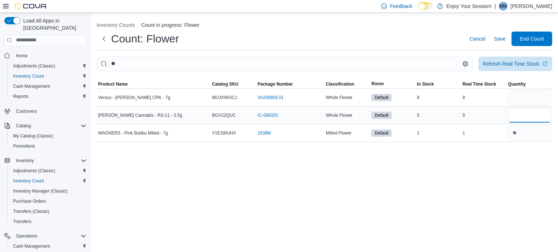
click at [522, 118] on input "number" at bounding box center [529, 115] width 42 height 15
click at [464, 64] on icon "Clear input" at bounding box center [465, 63] width 3 height 3
click at [515, 100] on input "number" at bounding box center [529, 97] width 42 height 15
click at [464, 62] on icon "Clear input" at bounding box center [465, 63] width 3 height 3
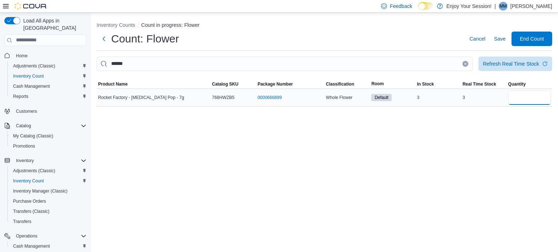
click at [524, 98] on input "number" at bounding box center [529, 97] width 42 height 15
click at [464, 64] on icon "Clear input" at bounding box center [465, 63] width 3 height 3
click at [516, 98] on input "number" at bounding box center [529, 97] width 42 height 15
click at [466, 62] on icon "Clear input" at bounding box center [465, 63] width 3 height 3
click at [510, 103] on input "number" at bounding box center [529, 97] width 42 height 15
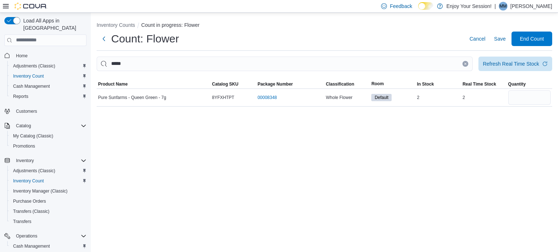
click at [464, 62] on icon "Clear input" at bounding box center [465, 63] width 3 height 3
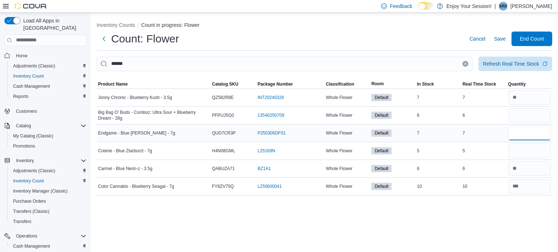
click at [520, 133] on input "number" at bounding box center [529, 133] width 42 height 15
click at [466, 64] on icon "Clear input" at bounding box center [466, 64] width 2 height 2
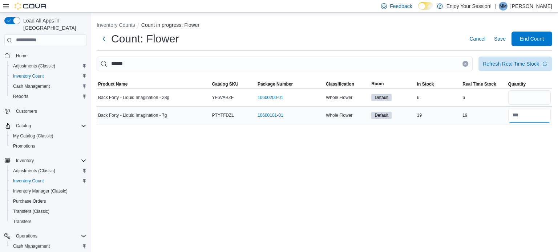
click at [522, 113] on input "number" at bounding box center [529, 115] width 42 height 15
click at [465, 64] on icon "Clear input" at bounding box center [465, 63] width 3 height 3
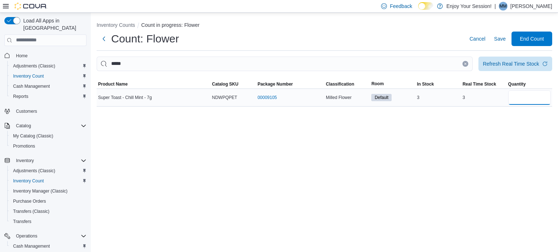
click at [514, 99] on input "number" at bounding box center [529, 97] width 42 height 15
click at [465, 65] on icon "Clear input" at bounding box center [465, 63] width 3 height 3
click at [526, 98] on input "number" at bounding box center [529, 97] width 42 height 15
click at [465, 62] on icon "Clear input" at bounding box center [465, 63] width 3 height 3
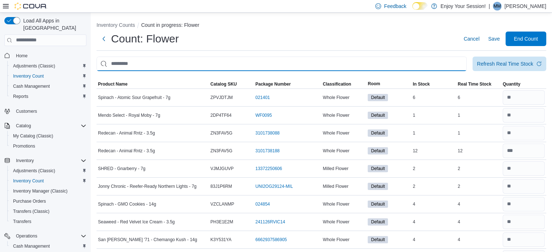
click at [465, 62] on input "This is a search bar. After typing your query, hit enter to filter the results …" at bounding box center [282, 64] width 370 height 15
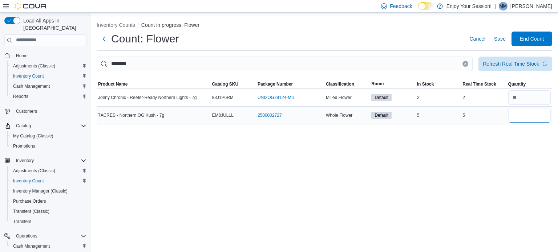
click at [519, 118] on input "number" at bounding box center [529, 115] width 42 height 15
click at [465, 64] on icon "Clear input" at bounding box center [465, 63] width 3 height 3
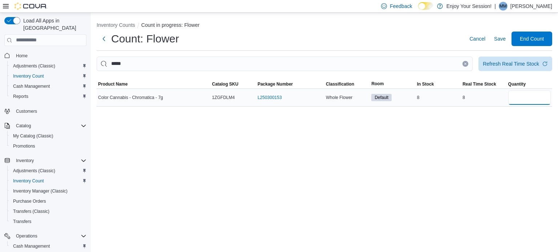
click at [513, 96] on input "number" at bounding box center [529, 97] width 42 height 15
click at [466, 64] on icon "Clear input" at bounding box center [466, 64] width 2 height 2
click at [514, 99] on input "number" at bounding box center [529, 97] width 42 height 15
click at [464, 62] on icon "Clear input" at bounding box center [465, 63] width 3 height 3
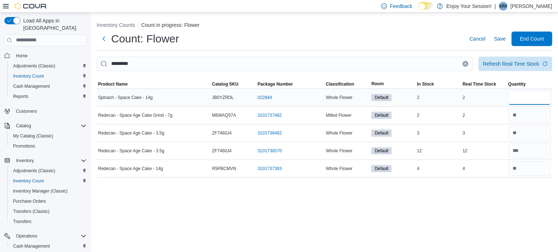
click at [515, 97] on input "number" at bounding box center [529, 97] width 42 height 15
click at [465, 64] on icon "Clear input" at bounding box center [466, 64] width 2 height 2
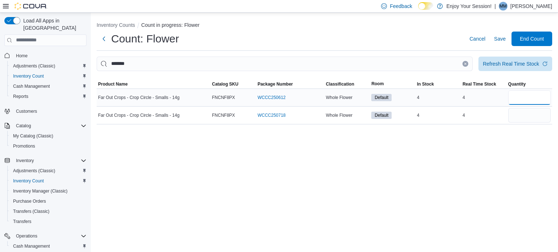
click at [511, 96] on input "number" at bounding box center [529, 97] width 42 height 15
click at [465, 64] on icon "Clear input" at bounding box center [466, 64] width 2 height 2
click at [524, 96] on input "number" at bounding box center [529, 97] width 42 height 15
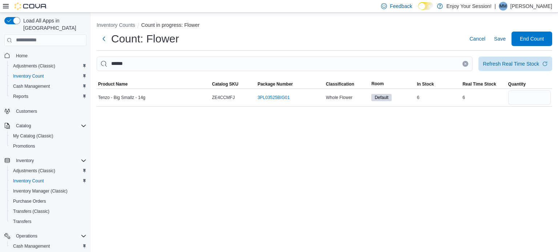
click at [463, 61] on button "Clear input" at bounding box center [465, 64] width 6 height 6
click at [516, 97] on input "number" at bounding box center [529, 97] width 42 height 15
click at [465, 62] on icon "Clear input" at bounding box center [465, 63] width 3 height 3
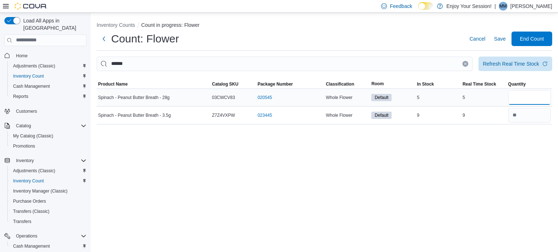
click at [522, 103] on input "number" at bounding box center [529, 97] width 42 height 15
click at [465, 62] on icon "Clear input" at bounding box center [465, 63] width 3 height 3
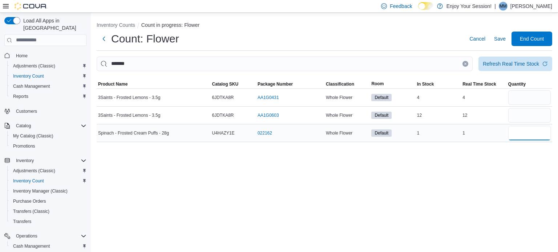
click at [525, 135] on input "number" at bounding box center [529, 133] width 42 height 15
click at [465, 64] on icon "Clear input" at bounding box center [466, 64] width 2 height 2
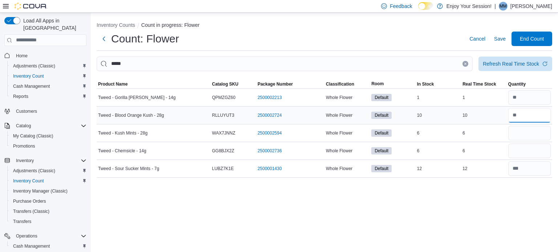
click at [527, 118] on input "number" at bounding box center [529, 115] width 42 height 15
click at [465, 64] on icon "Clear input" at bounding box center [466, 64] width 2 height 2
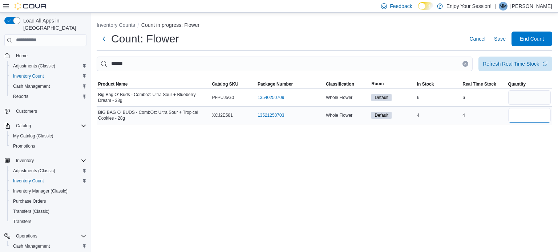
click at [520, 118] on input "number" at bounding box center [529, 115] width 42 height 15
click at [466, 65] on icon "Clear input" at bounding box center [465, 63] width 3 height 3
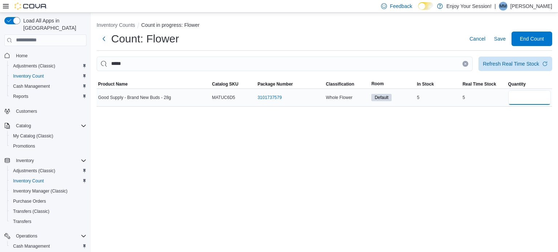
click at [523, 99] on input "number" at bounding box center [529, 97] width 42 height 15
click at [465, 63] on icon "Clear input" at bounding box center [465, 63] width 3 height 3
click at [522, 105] on div at bounding box center [529, 97] width 45 height 17
click at [521, 103] on input "number" at bounding box center [529, 97] width 42 height 15
click at [464, 62] on icon "Clear input" at bounding box center [465, 63] width 3 height 3
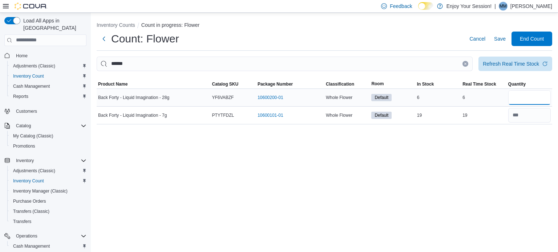
click at [523, 99] on input "number" at bounding box center [529, 97] width 42 height 15
click at [465, 62] on icon "Clear input" at bounding box center [465, 63] width 3 height 3
click at [526, 104] on input "number" at bounding box center [529, 97] width 42 height 15
click at [525, 97] on input "number" at bounding box center [529, 97] width 42 height 15
click at [466, 65] on icon "Clear input" at bounding box center [465, 63] width 3 height 3
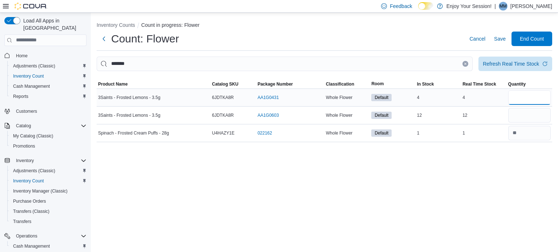
click at [522, 101] on input "number" at bounding box center [529, 97] width 42 height 15
click at [465, 64] on icon "Clear input" at bounding box center [465, 63] width 3 height 3
click at [516, 96] on input "number" at bounding box center [529, 97] width 42 height 15
click at [465, 65] on icon "Clear input" at bounding box center [465, 63] width 3 height 3
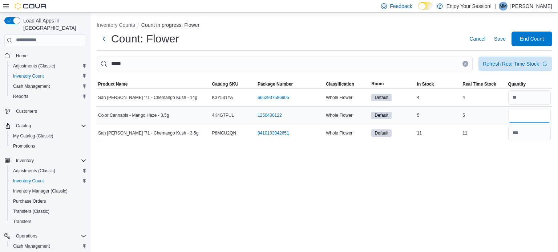
click at [514, 116] on input "number" at bounding box center [529, 115] width 42 height 15
click at [464, 64] on icon "Clear input" at bounding box center [465, 63] width 3 height 3
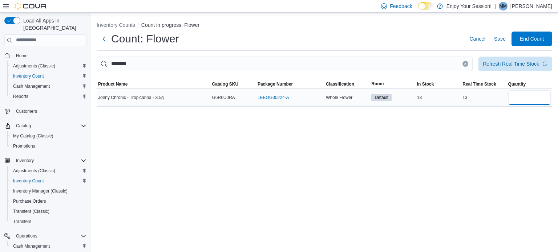
click at [517, 98] on input "number" at bounding box center [529, 97] width 42 height 15
click at [466, 64] on icon "Clear input" at bounding box center [465, 63] width 3 height 3
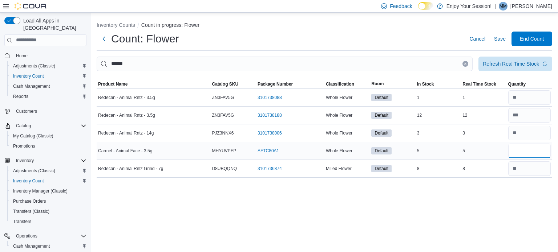
click at [520, 155] on input "number" at bounding box center [529, 151] width 42 height 15
click at [465, 64] on icon "Clear input" at bounding box center [466, 64] width 2 height 2
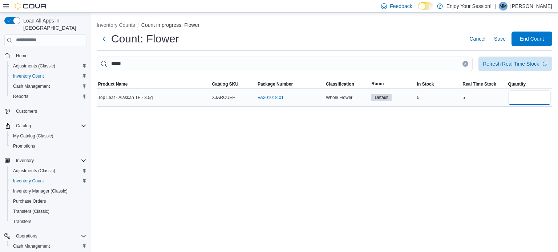
click at [513, 97] on input "number" at bounding box center [529, 97] width 42 height 15
click at [465, 63] on icon "Clear input" at bounding box center [465, 63] width 3 height 3
click at [527, 101] on input "number" at bounding box center [529, 97] width 42 height 15
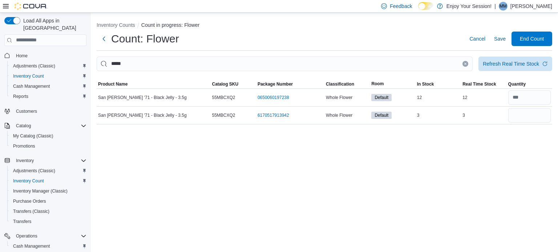
click at [464, 62] on button "Clear input" at bounding box center [465, 64] width 6 height 6
click at [523, 121] on input "number" at bounding box center [529, 115] width 42 height 15
click at [465, 63] on icon "Clear input" at bounding box center [465, 63] width 3 height 3
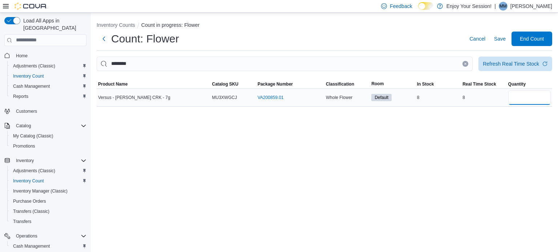
click at [520, 101] on input "number" at bounding box center [529, 97] width 42 height 15
click at [465, 62] on icon "Clear input" at bounding box center [465, 63] width 3 height 3
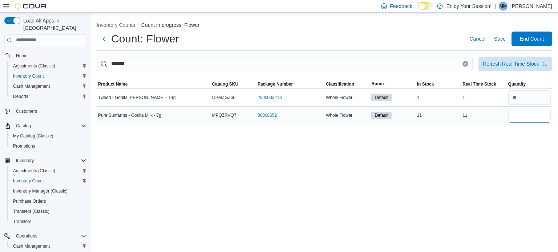
click at [523, 115] on input "number" at bounding box center [529, 115] width 42 height 15
click at [464, 62] on icon "Clear input" at bounding box center [465, 63] width 3 height 3
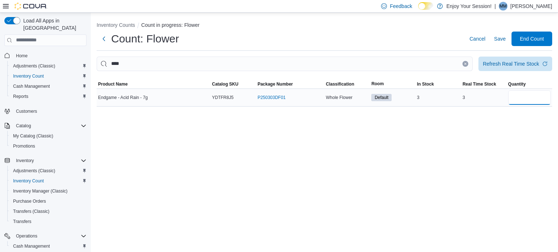
click at [518, 102] on input "number" at bounding box center [529, 97] width 42 height 15
click at [463, 62] on button "Clear input" at bounding box center [465, 64] width 6 height 6
click at [526, 96] on input "number" at bounding box center [529, 97] width 42 height 15
click at [465, 64] on icon "Clear input" at bounding box center [466, 64] width 2 height 2
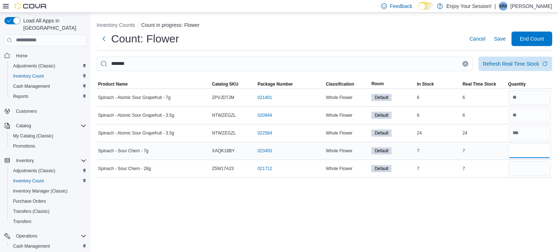
click at [532, 148] on input "number" at bounding box center [529, 151] width 42 height 15
click at [466, 64] on icon "Clear input" at bounding box center [465, 63] width 3 height 3
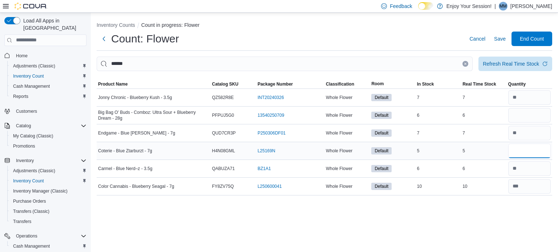
click at [531, 151] on input "number" at bounding box center [529, 151] width 42 height 15
click at [465, 64] on icon "Clear input" at bounding box center [465, 63] width 3 height 3
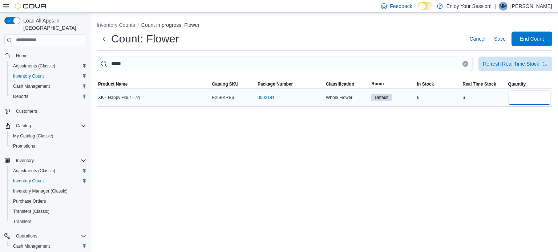
click at [511, 96] on input "number" at bounding box center [529, 97] width 42 height 15
click at [464, 62] on button "Clear input" at bounding box center [465, 64] width 6 height 6
click at [540, 98] on input "number" at bounding box center [529, 97] width 42 height 15
click at [465, 64] on icon "Clear input" at bounding box center [465, 63] width 3 height 3
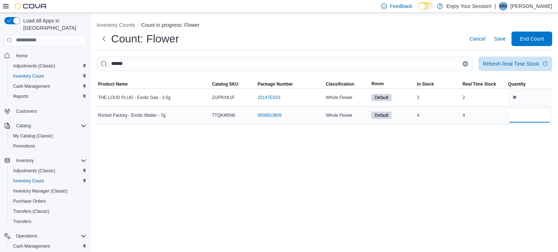
click at [520, 110] on input "number" at bounding box center [529, 115] width 42 height 15
click at [465, 64] on icon "Clear input" at bounding box center [465, 63] width 3 height 3
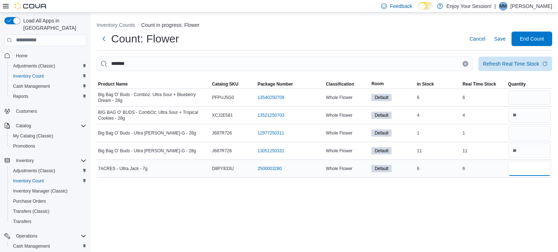
click at [531, 170] on input "number" at bounding box center [529, 169] width 42 height 15
click at [465, 64] on icon "Clear input" at bounding box center [466, 64] width 2 height 2
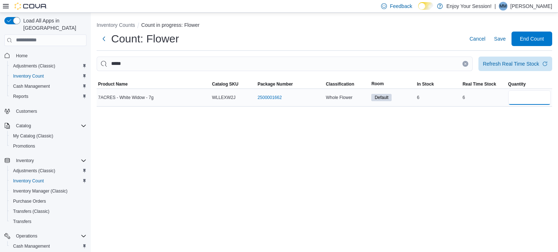
click at [525, 104] on input "number" at bounding box center [529, 97] width 42 height 15
click at [464, 63] on icon "Clear input" at bounding box center [465, 63] width 3 height 3
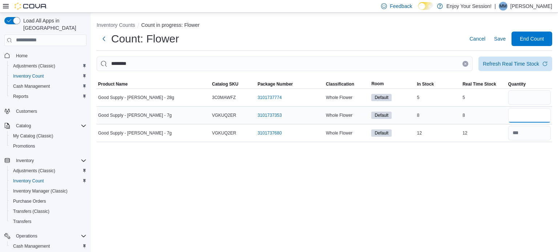
click at [514, 116] on input "number" at bounding box center [529, 115] width 42 height 15
click at [466, 64] on icon "Clear input" at bounding box center [465, 63] width 3 height 3
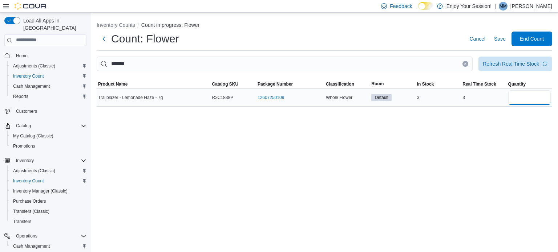
click at [517, 101] on input "number" at bounding box center [529, 97] width 42 height 15
click at [464, 64] on icon "Clear input" at bounding box center [465, 63] width 3 height 3
click at [520, 103] on input "number" at bounding box center [529, 97] width 42 height 15
click at [465, 64] on icon "Clear input" at bounding box center [465, 63] width 3 height 3
click at [518, 101] on input "number" at bounding box center [529, 97] width 42 height 15
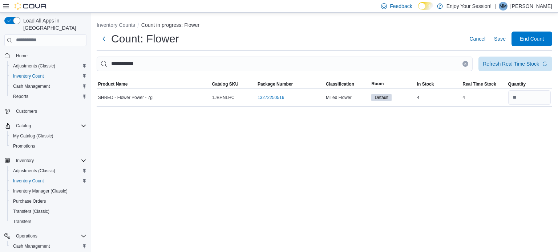
click at [463, 62] on button "Clear input" at bounding box center [465, 64] width 6 height 6
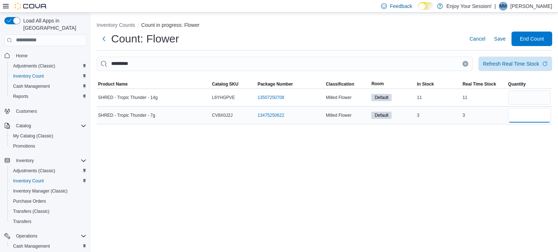
click at [517, 116] on input "number" at bounding box center [529, 115] width 42 height 15
click at [515, 93] on input "number" at bounding box center [529, 97] width 42 height 15
click at [465, 64] on icon "Clear input" at bounding box center [466, 64] width 2 height 2
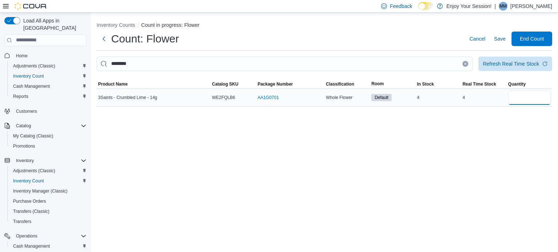
click at [531, 96] on input "number" at bounding box center [529, 97] width 42 height 15
click at [465, 63] on icon "Clear input" at bounding box center [466, 64] width 2 height 2
click at [514, 94] on input "number" at bounding box center [529, 97] width 42 height 15
click at [466, 63] on icon "Clear input" at bounding box center [466, 64] width 2 height 2
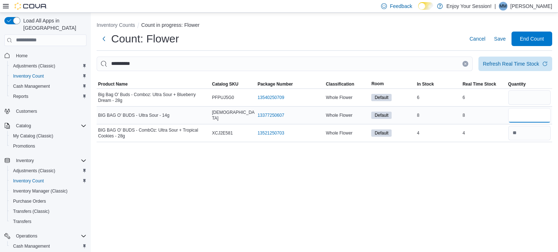
click at [513, 116] on input "number" at bounding box center [529, 115] width 42 height 15
click at [513, 96] on input "number" at bounding box center [529, 97] width 42 height 15
click at [465, 62] on icon "Clear input" at bounding box center [465, 63] width 3 height 3
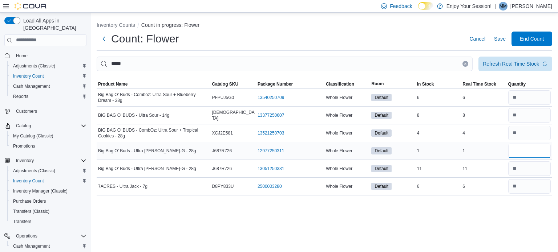
click at [527, 154] on input "number" at bounding box center [529, 151] width 42 height 15
click at [465, 64] on icon "Clear input" at bounding box center [466, 64] width 2 height 2
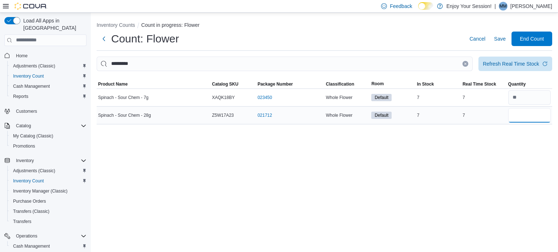
click at [524, 119] on input "number" at bounding box center [529, 115] width 42 height 15
click at [465, 64] on icon "Clear input" at bounding box center [466, 64] width 2 height 2
click at [516, 94] on input "number" at bounding box center [529, 97] width 42 height 15
click at [467, 66] on button "Clear input" at bounding box center [465, 64] width 6 height 6
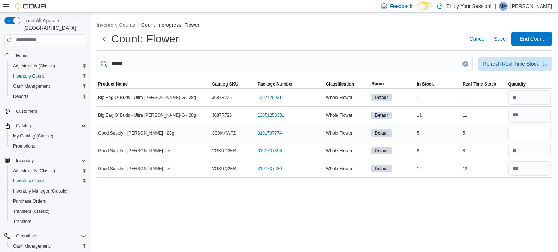
click at [519, 134] on input "number" at bounding box center [529, 133] width 42 height 15
click at [464, 65] on icon "Clear input" at bounding box center [465, 63] width 3 height 3
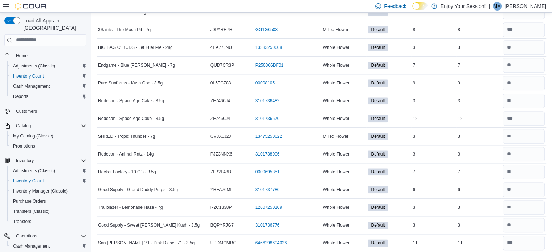
scroll to position [809, 0]
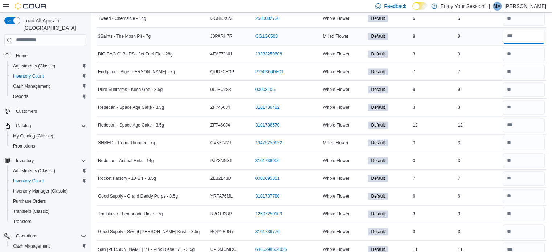
click at [534, 36] on input "number" at bounding box center [524, 36] width 42 height 15
click at [533, 49] on input "number" at bounding box center [524, 54] width 42 height 15
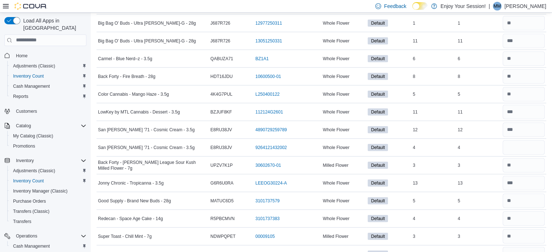
scroll to position [1774, 0]
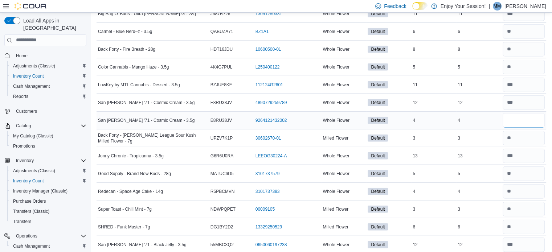
click at [537, 119] on input "number" at bounding box center [524, 120] width 42 height 15
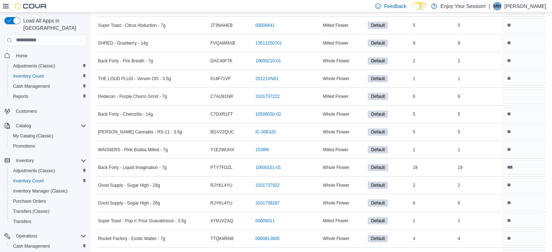
scroll to position [2529, 0]
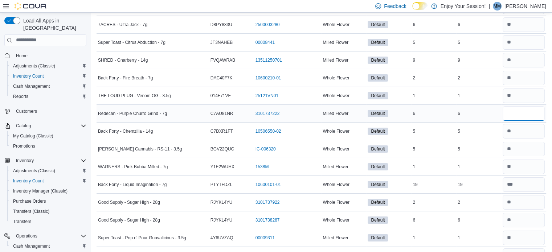
click at [511, 106] on input "number" at bounding box center [524, 113] width 42 height 15
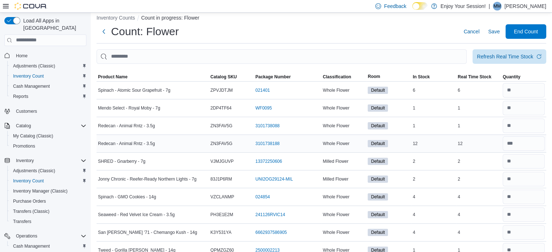
scroll to position [0, 0]
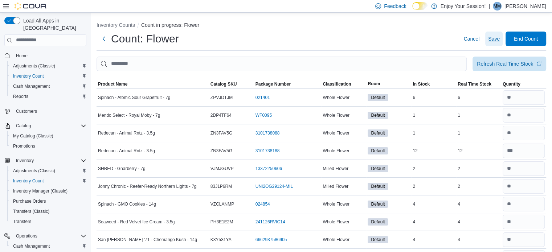
click at [499, 35] on span "Save" at bounding box center [494, 39] width 12 height 15
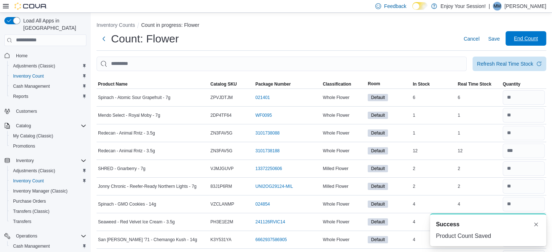
click at [516, 37] on span "End Count" at bounding box center [526, 38] width 32 height 15
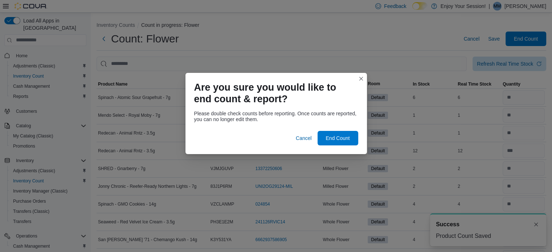
click at [344, 129] on div at bounding box center [276, 126] width 164 height 9
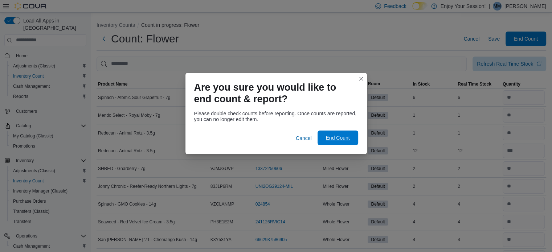
click at [343, 136] on span "End Count" at bounding box center [338, 137] width 24 height 7
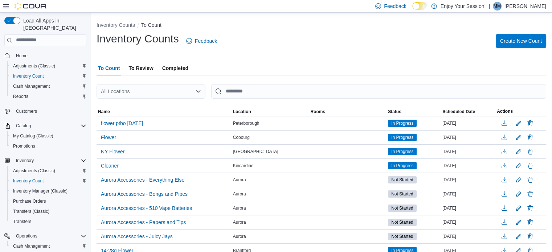
click at [137, 71] on span "To Review" at bounding box center [141, 68] width 25 height 15
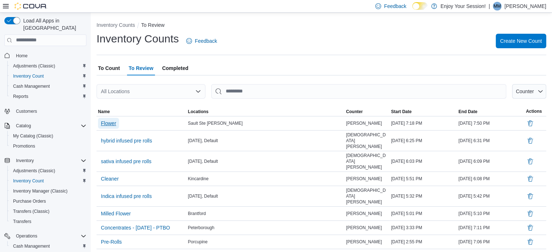
click at [111, 124] on span "Flower" at bounding box center [108, 123] width 15 height 7
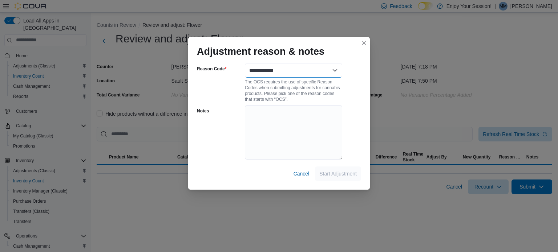
click at [282, 69] on select "**********" at bounding box center [293, 70] width 97 height 15
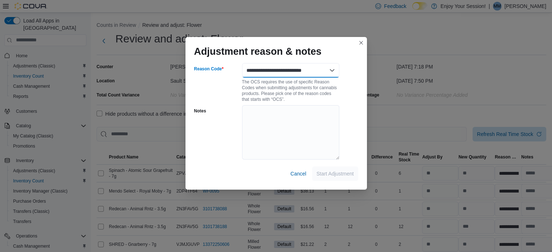
click at [242, 63] on select "**********" at bounding box center [290, 70] width 97 height 15
click at [336, 178] on span "Start Adjustment" at bounding box center [335, 173] width 37 height 15
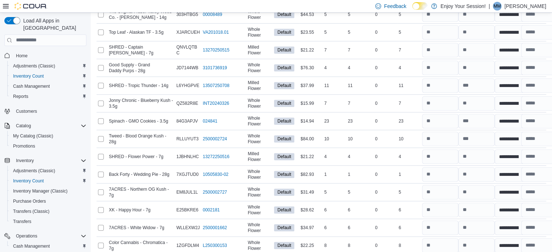
scroll to position [408, 0]
drag, startPoint x: 341, startPoint y: 144, endPoint x: 343, endPoint y: 126, distance: 17.5
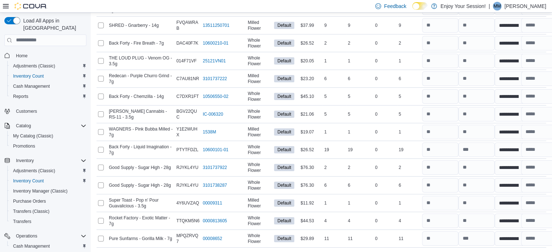
scroll to position [2656, 0]
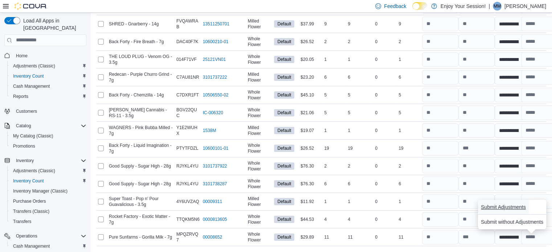
click at [507, 206] on span "Submit Adjustments" at bounding box center [503, 207] width 45 height 7
